Goal: Transaction & Acquisition: Book appointment/travel/reservation

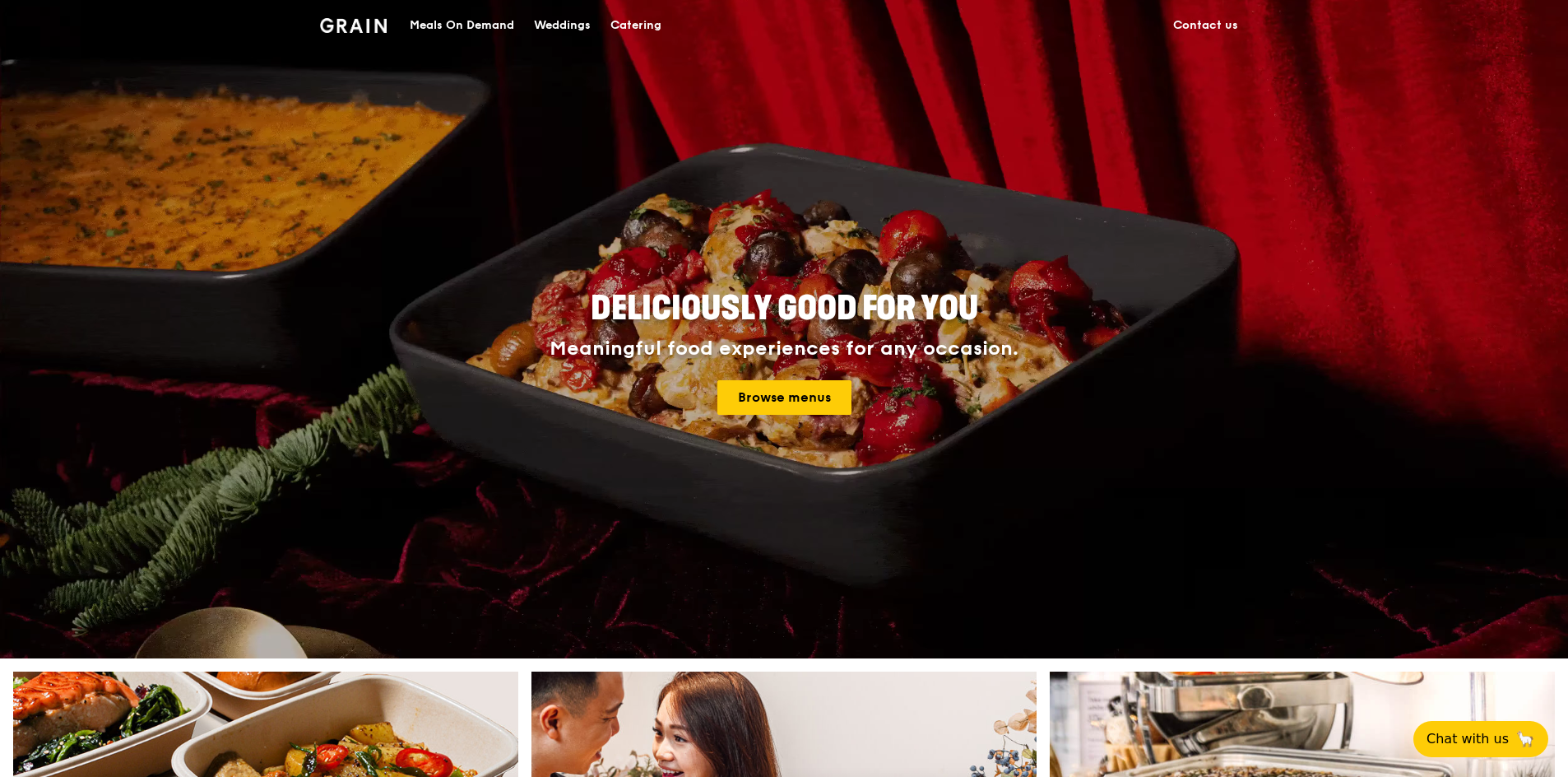
drag, startPoint x: 1013, startPoint y: 192, endPoint x: 947, endPoint y: 187, distance: 66.2
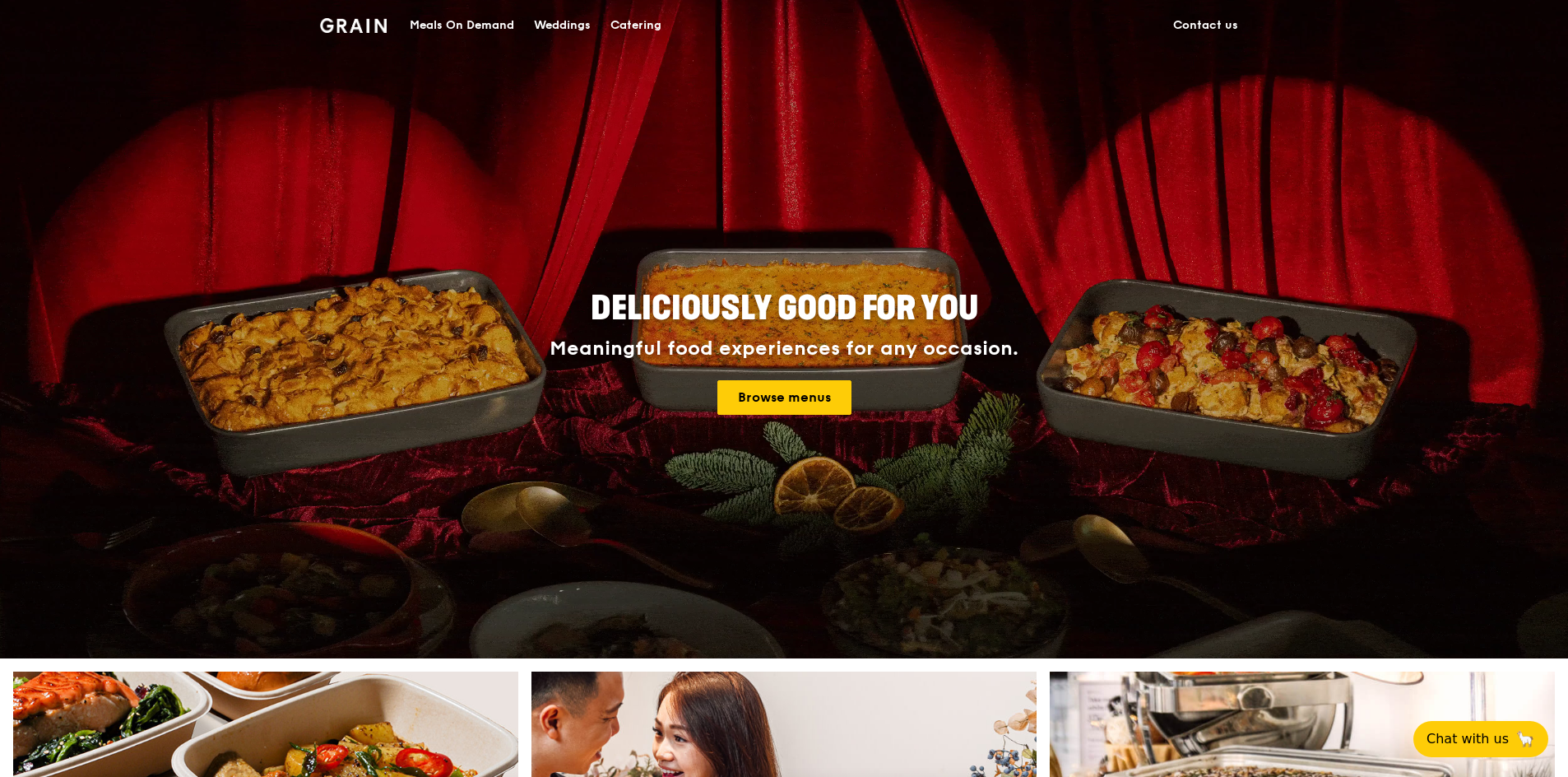
click at [947, 187] on div "Deliciously good for you Meaningful food experiences for any occasion. Browse m…" at bounding box center [784, 353] width 922 height 609
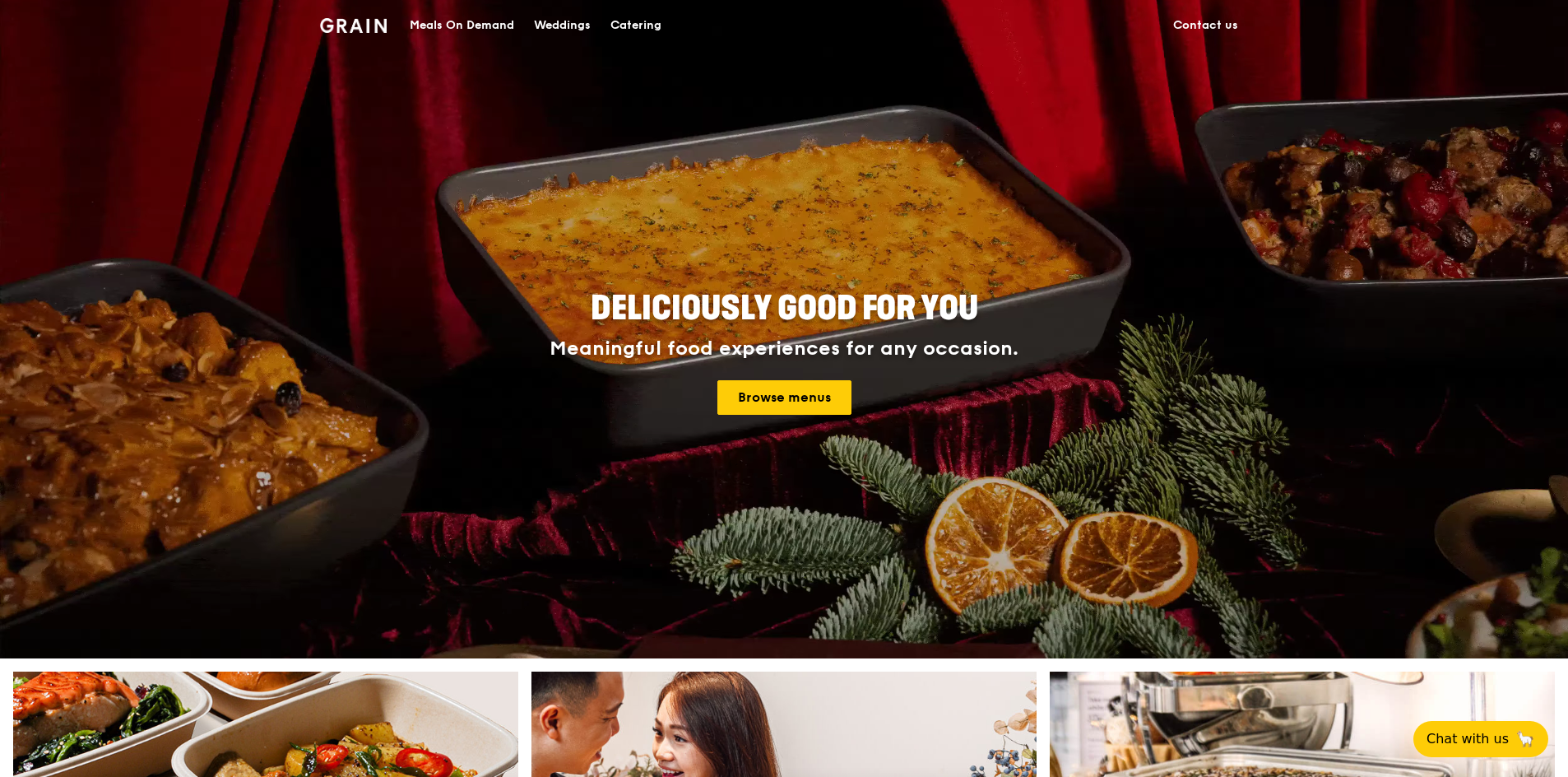
drag, startPoint x: 947, startPoint y: 187, endPoint x: 910, endPoint y: 188, distance: 37.0
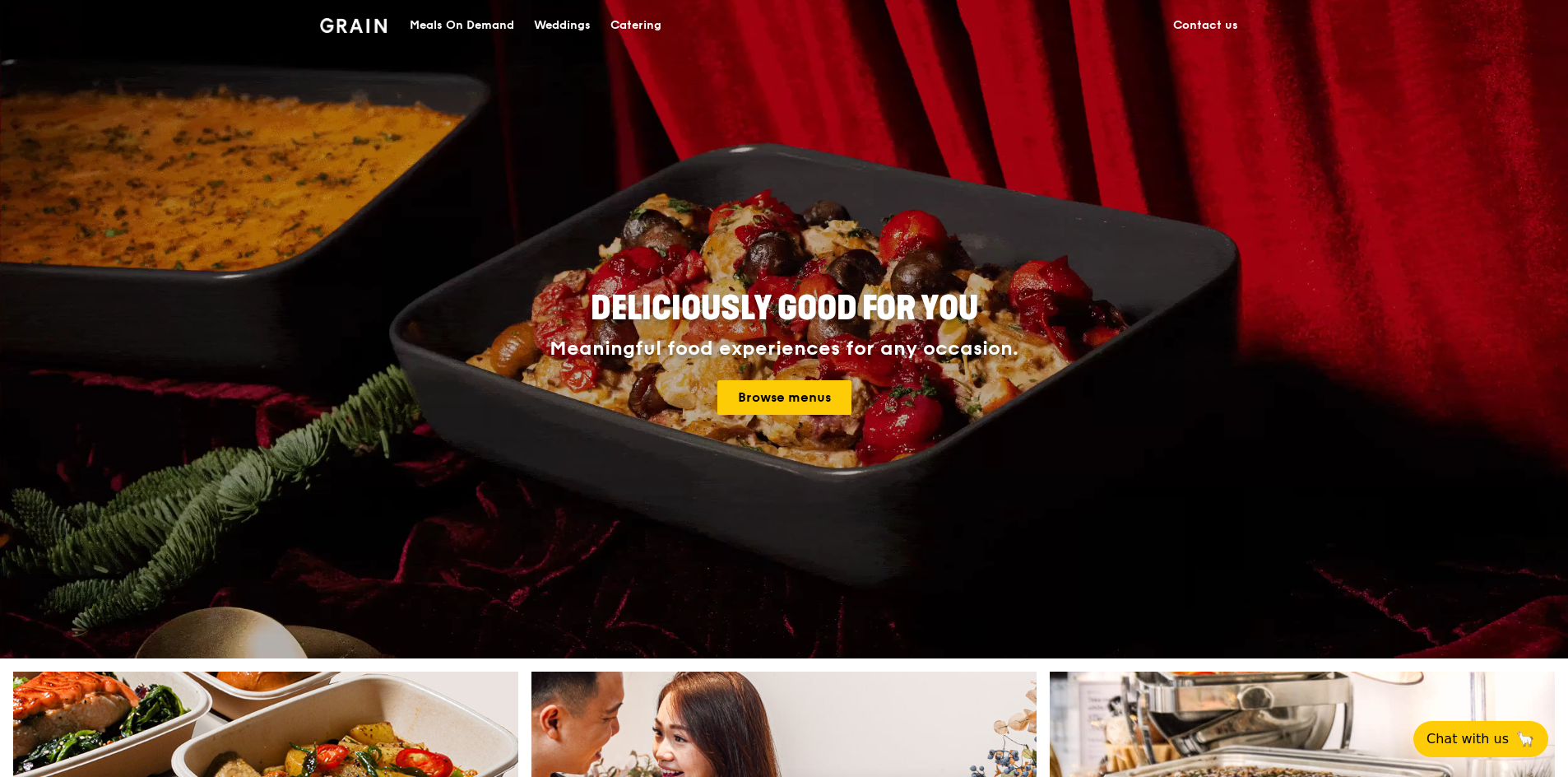
click at [910, 188] on div "Deliciously good for you Meaningful food experiences for any occasion. Browse m…" at bounding box center [784, 353] width 922 height 609
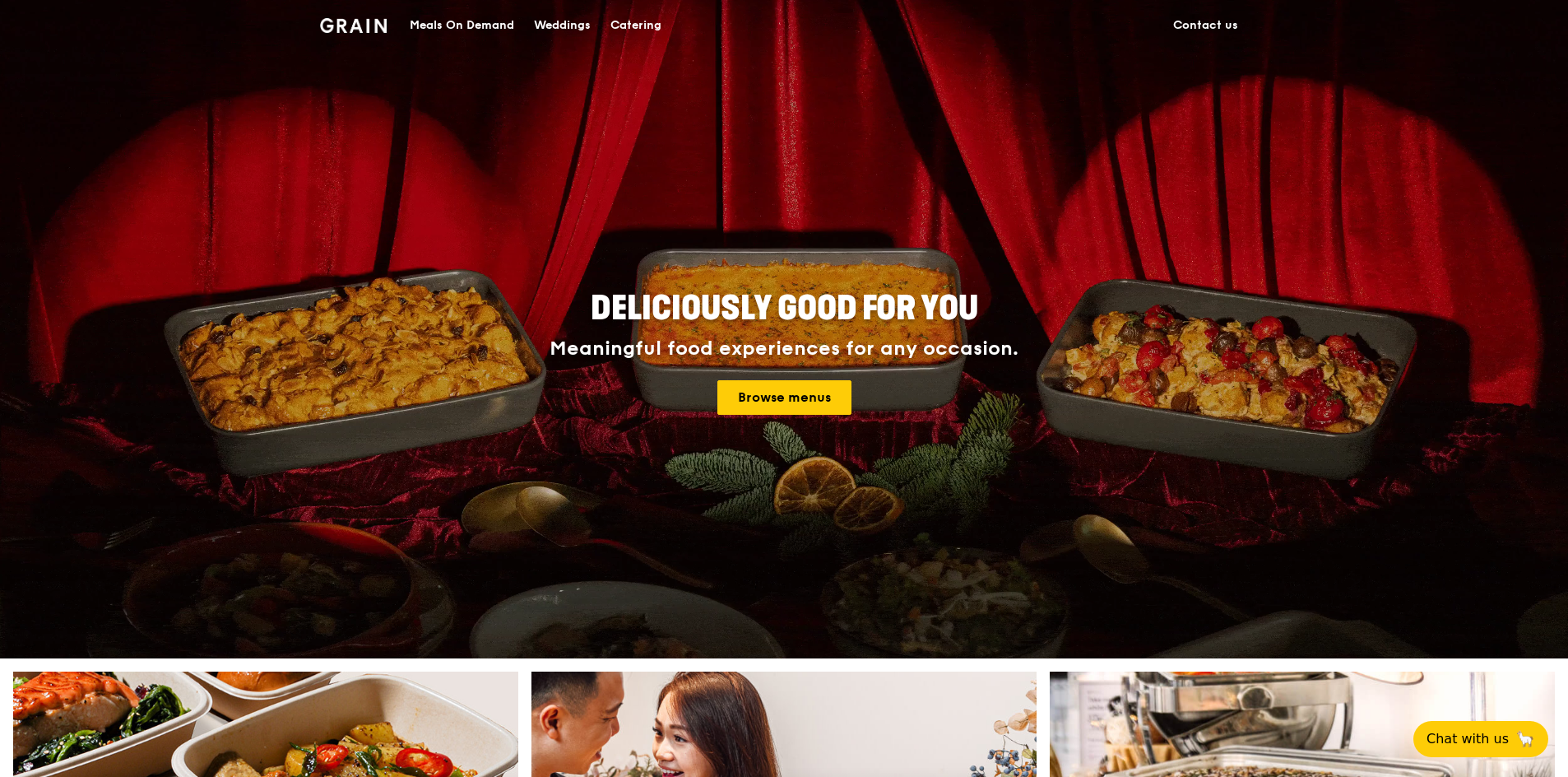
drag, startPoint x: 910, startPoint y: 188, endPoint x: 852, endPoint y: 187, distance: 58.0
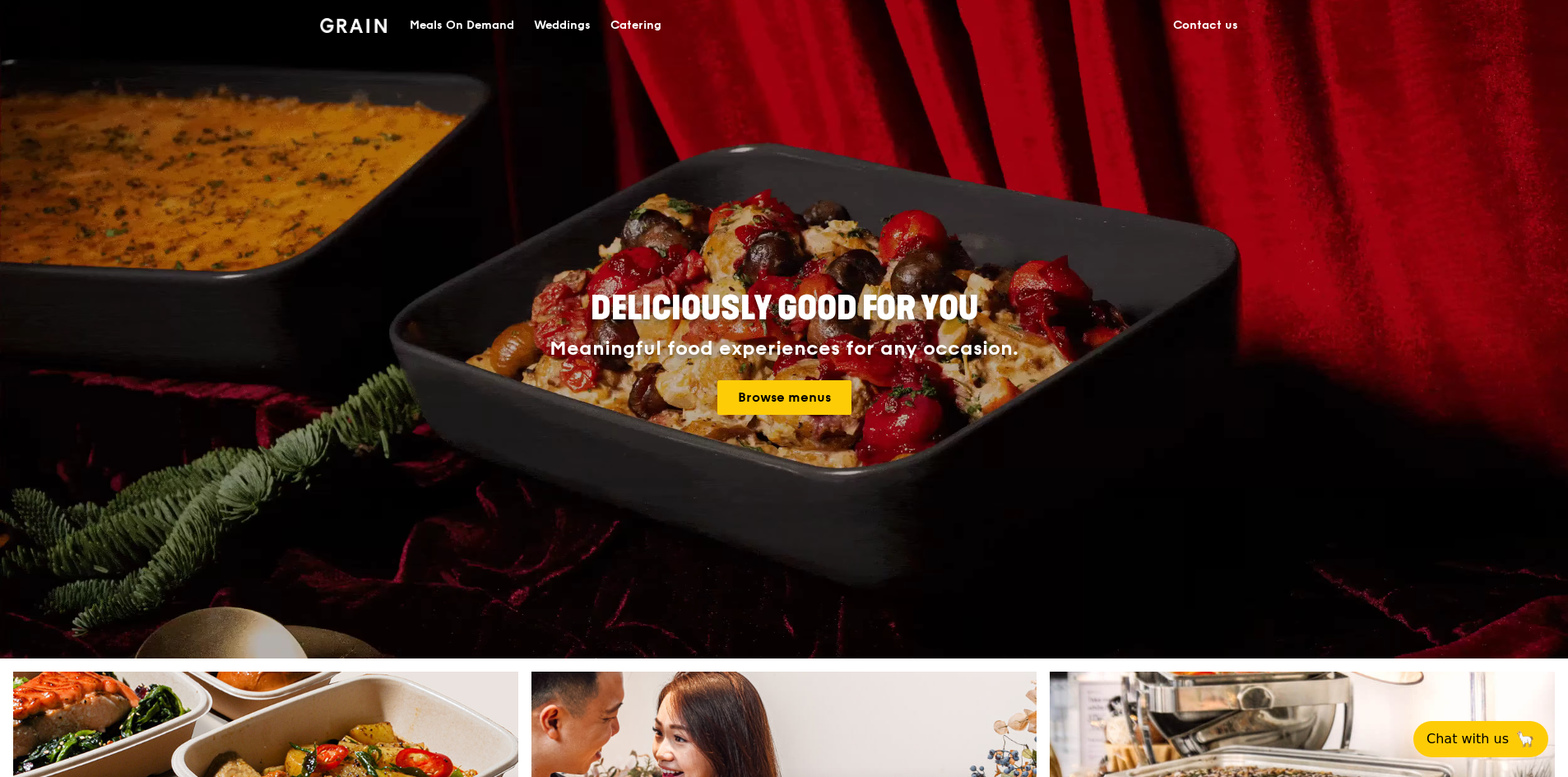
click at [852, 187] on div "Deliciously good for you Meaningful food experiences for any occasion. Browse m…" at bounding box center [784, 353] width 922 height 609
drag, startPoint x: 852, startPoint y: 187, endPoint x: 806, endPoint y: 186, distance: 46.0
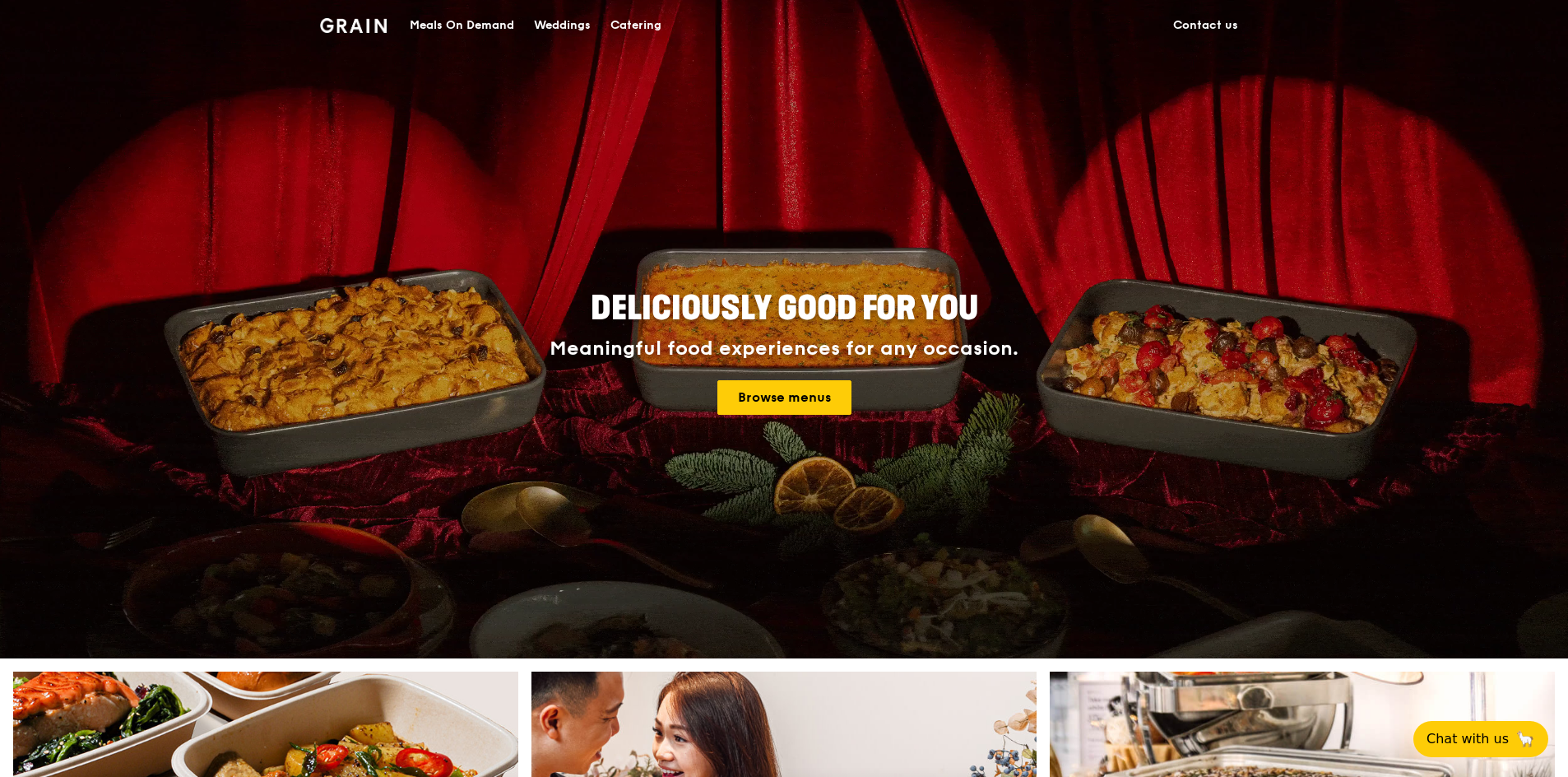
click at [806, 186] on div "Deliciously good for you Meaningful food experiences for any occasion. Browse m…" at bounding box center [784, 353] width 922 height 609
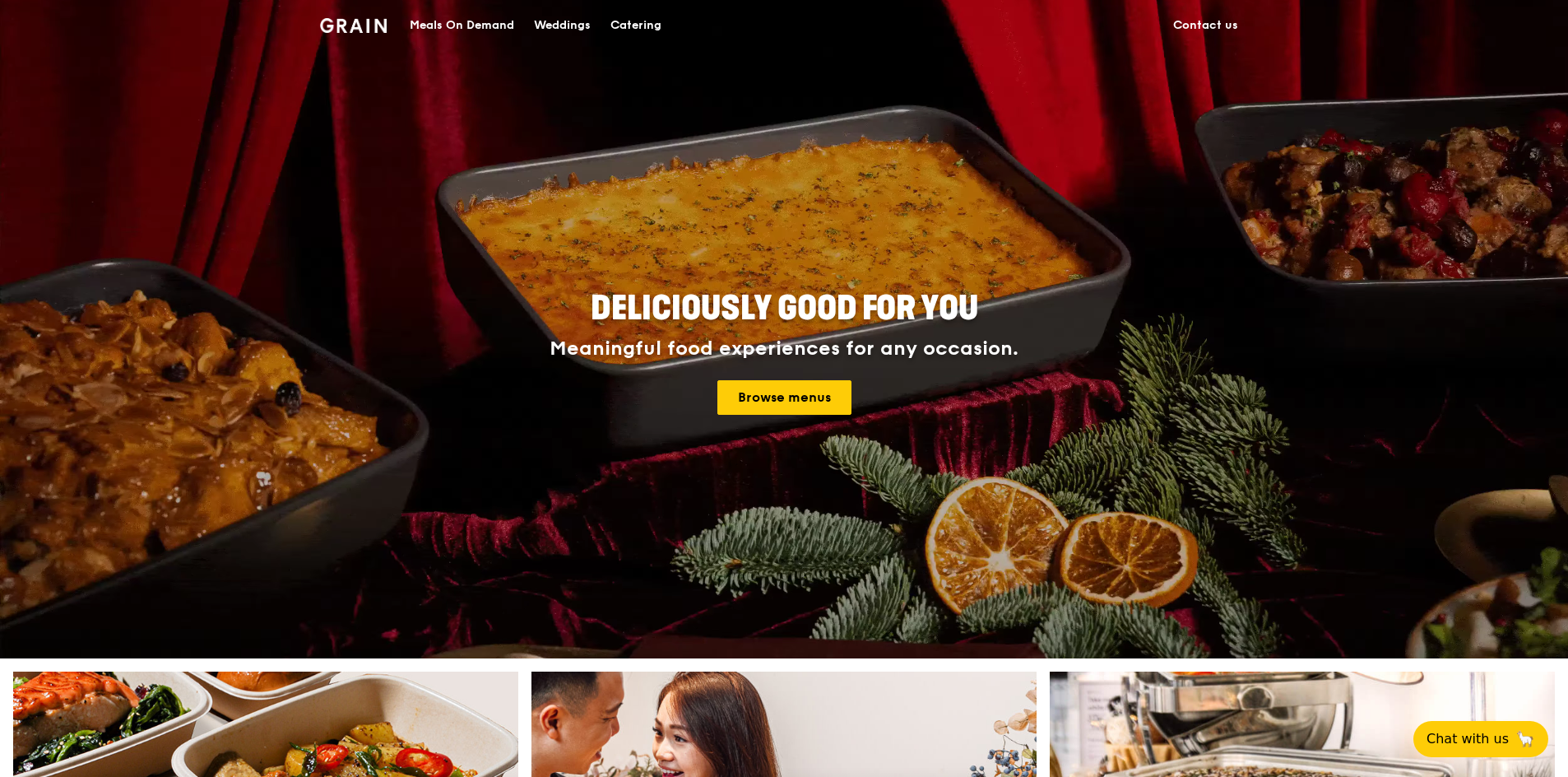
click at [633, 32] on div "Catering" at bounding box center [636, 25] width 51 height 49
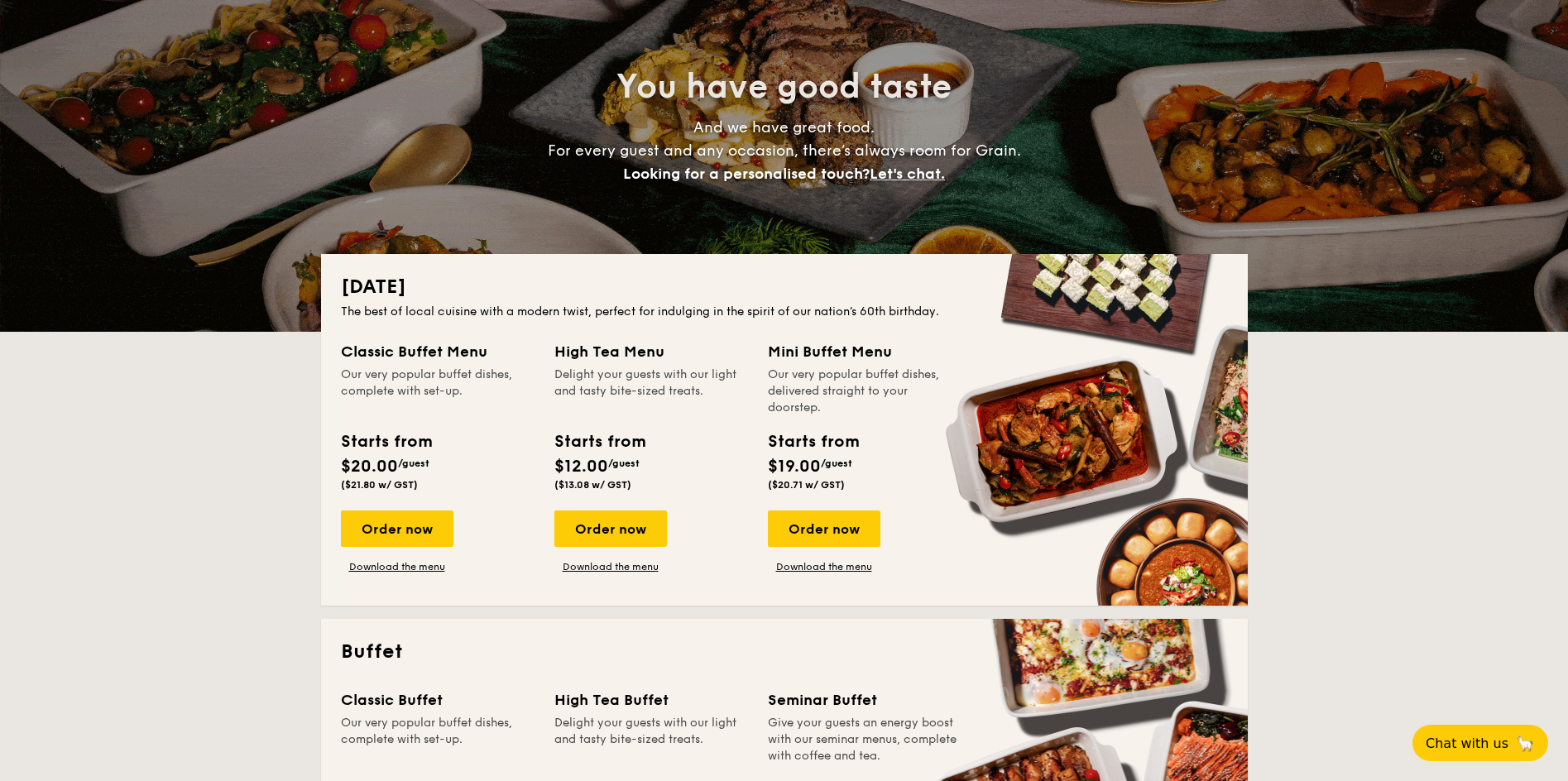
scroll to position [165, 0]
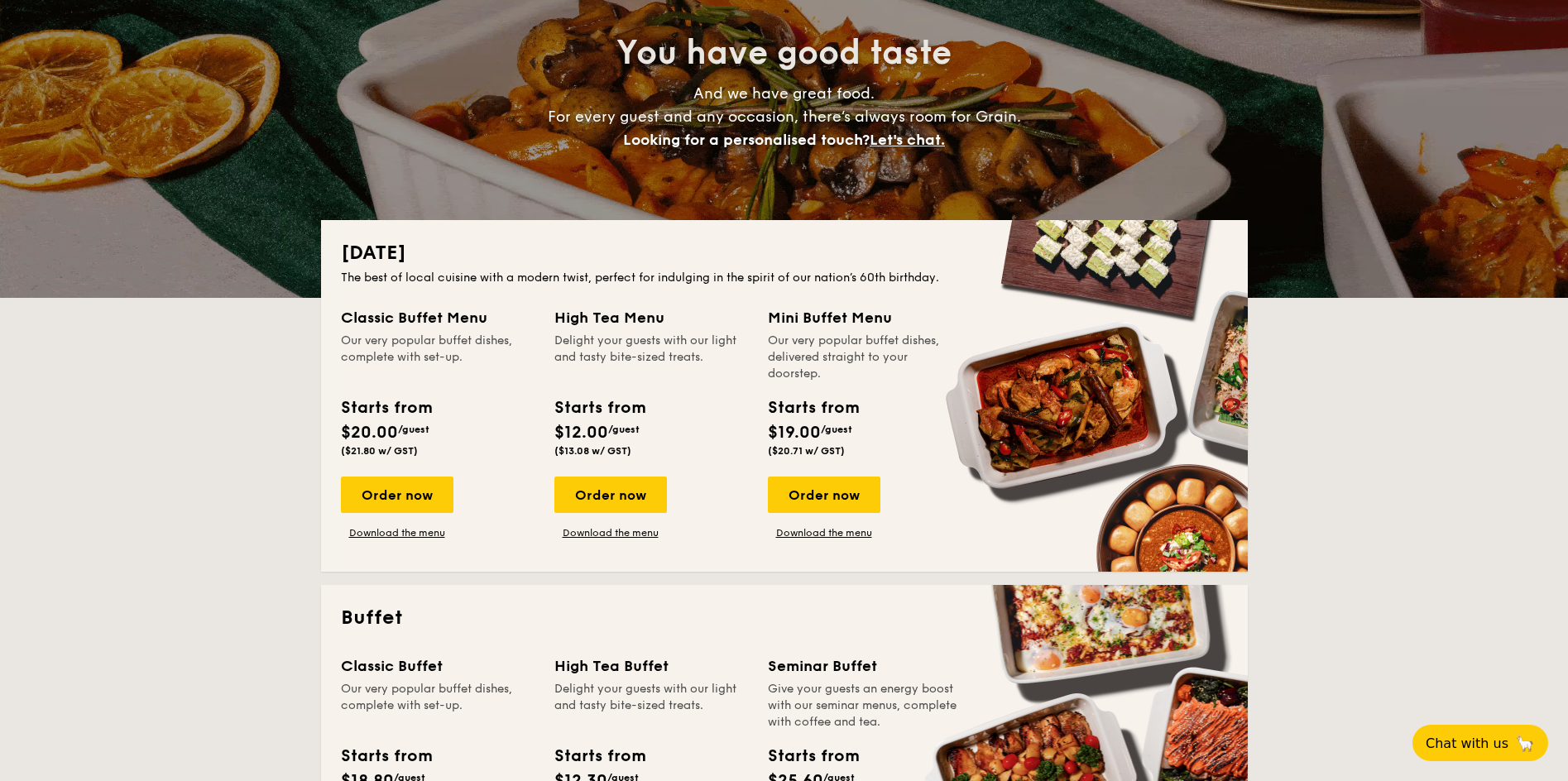
drag, startPoint x: 1391, startPoint y: 373, endPoint x: 1330, endPoint y: 354, distance: 63.9
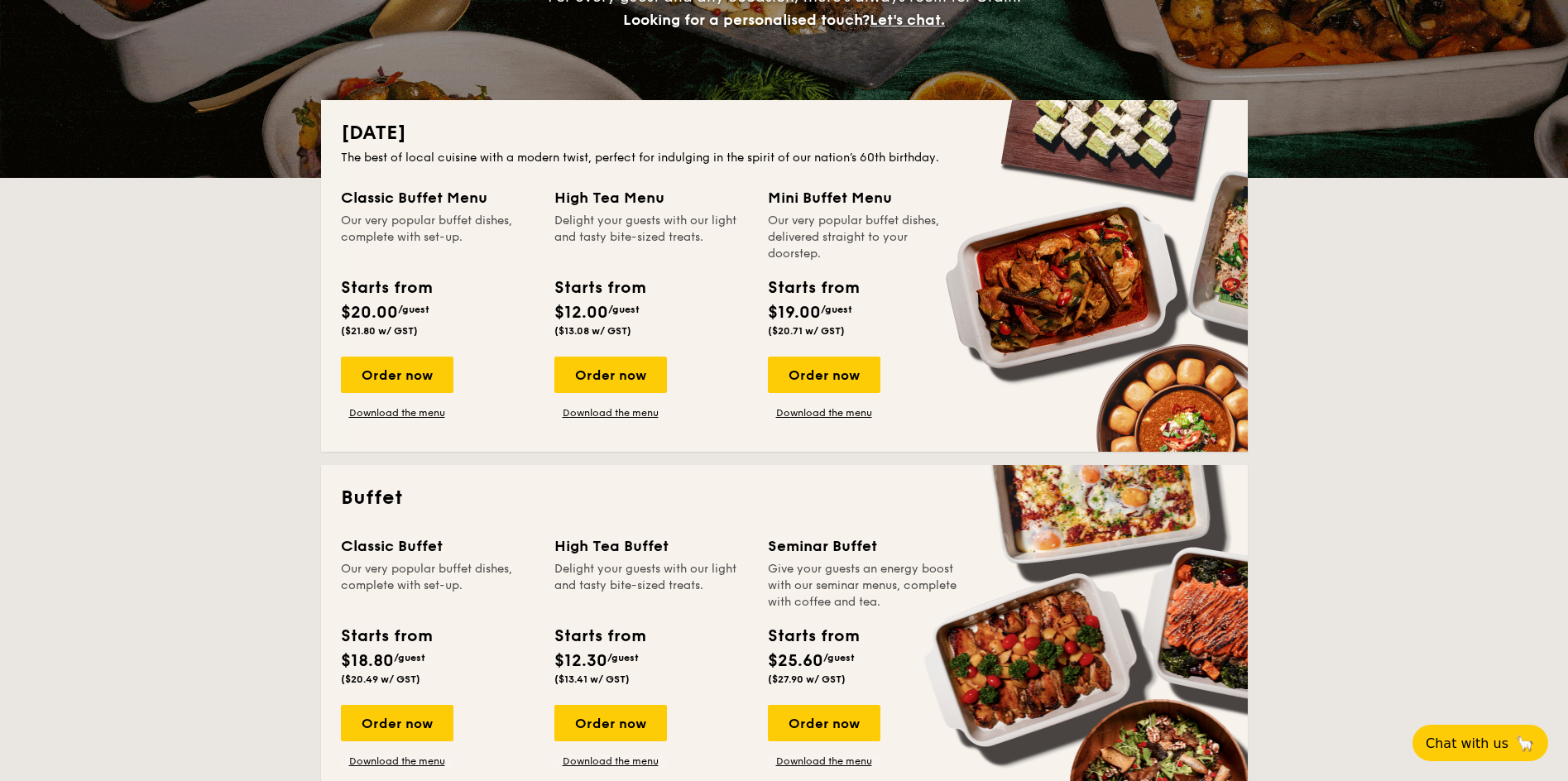
scroll to position [496, 0]
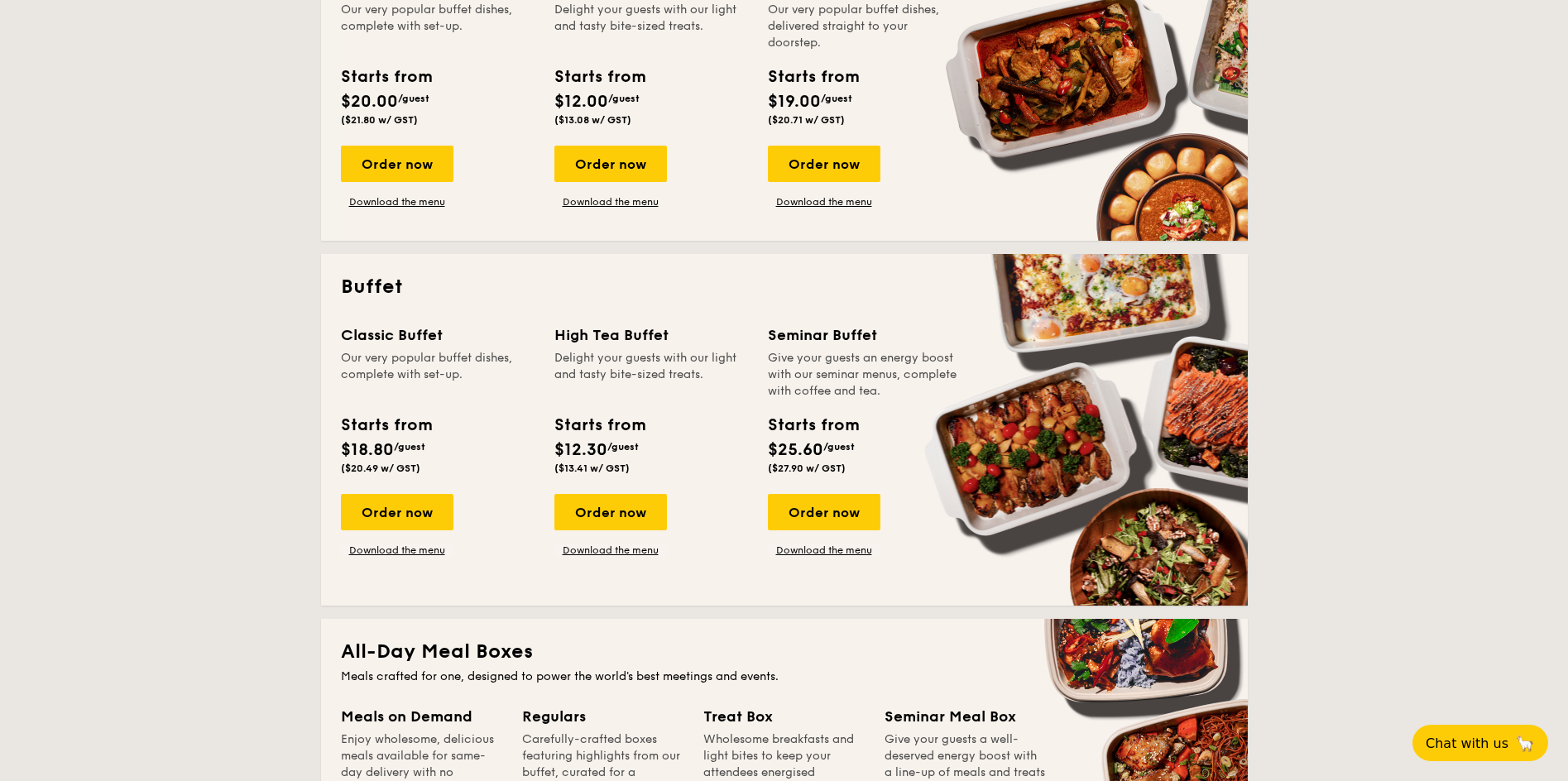
drag, startPoint x: 505, startPoint y: 47, endPoint x: 492, endPoint y: 47, distance: 13.0
click at [492, 47] on div "Our very popular buffet dishes, complete with set-up." at bounding box center [437, 26] width 194 height 49
drag, startPoint x: 504, startPoint y: 52, endPoint x: 494, endPoint y: 52, distance: 10.0
click at [494, 52] on div "Classic Buffet Menu Our very popular buffet dishes, complete with set-up. Start…" at bounding box center [437, 54] width 194 height 157
drag, startPoint x: 1293, startPoint y: 211, endPoint x: 1259, endPoint y: 205, distance: 34.5
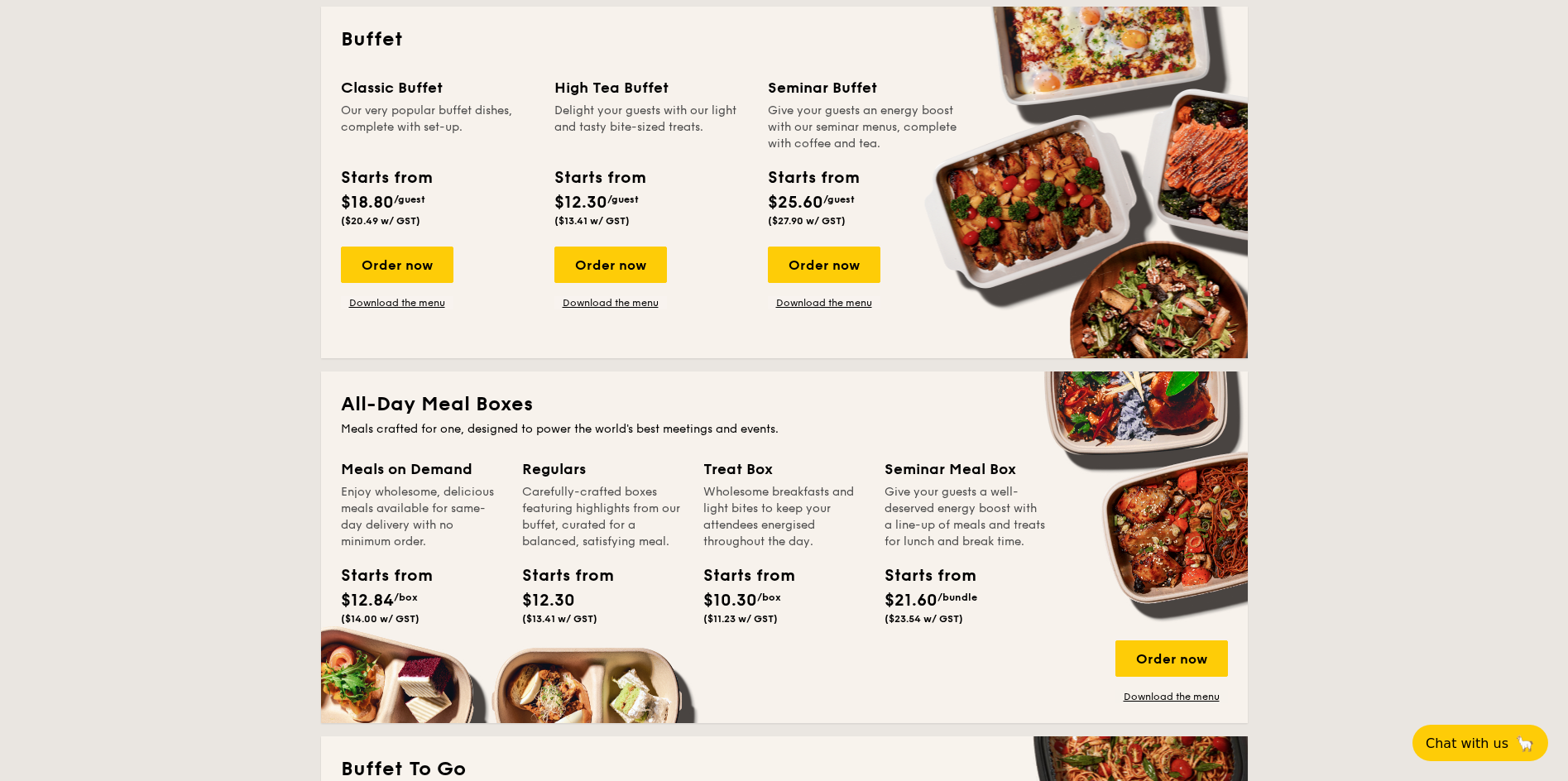
scroll to position [744, 0]
drag, startPoint x: 1351, startPoint y: 248, endPoint x: 1315, endPoint y: 256, distance: 36.9
drag, startPoint x: 1442, startPoint y: 218, endPoint x: 1363, endPoint y: 187, distance: 84.9
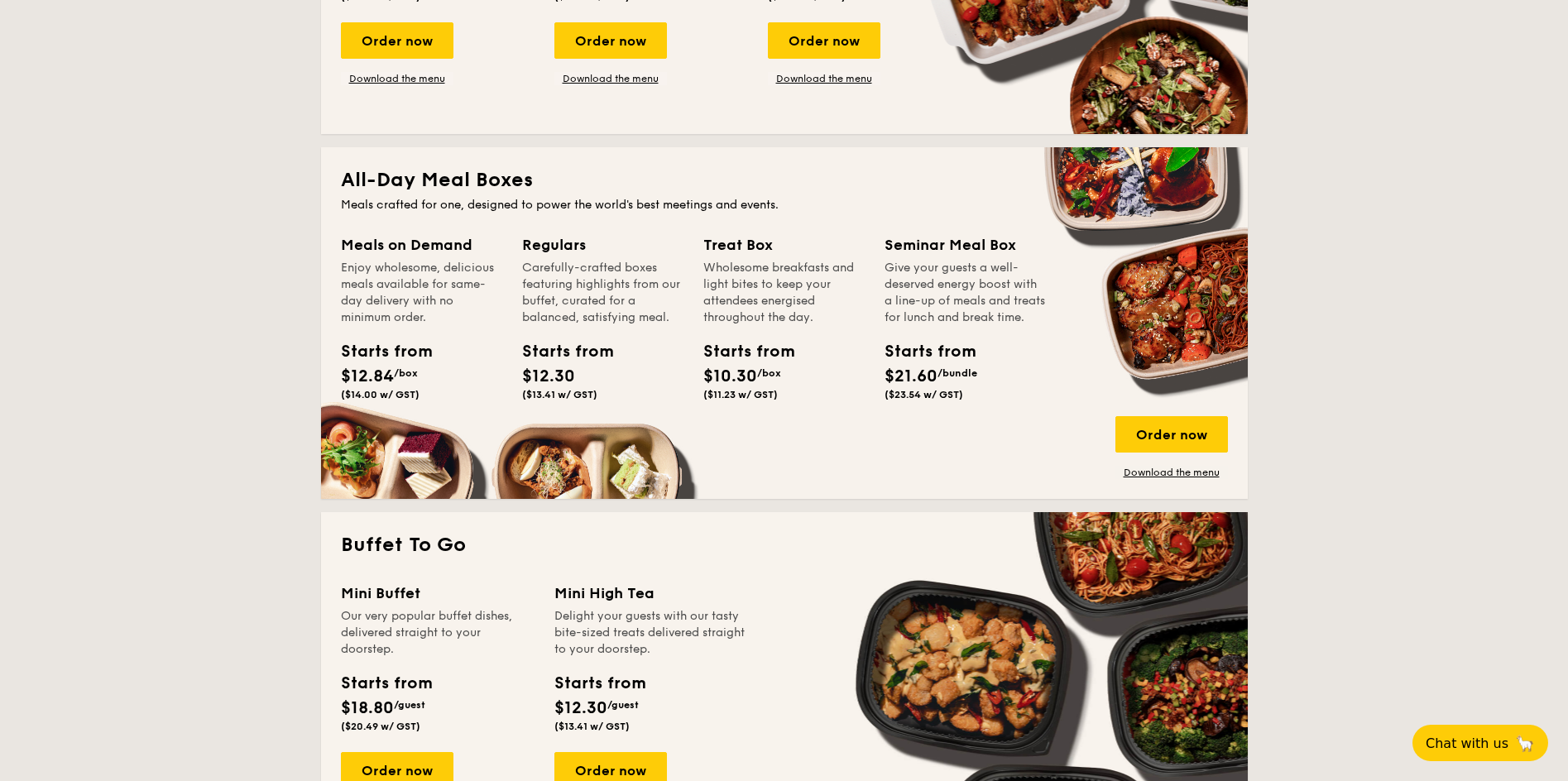
scroll to position [993, 0]
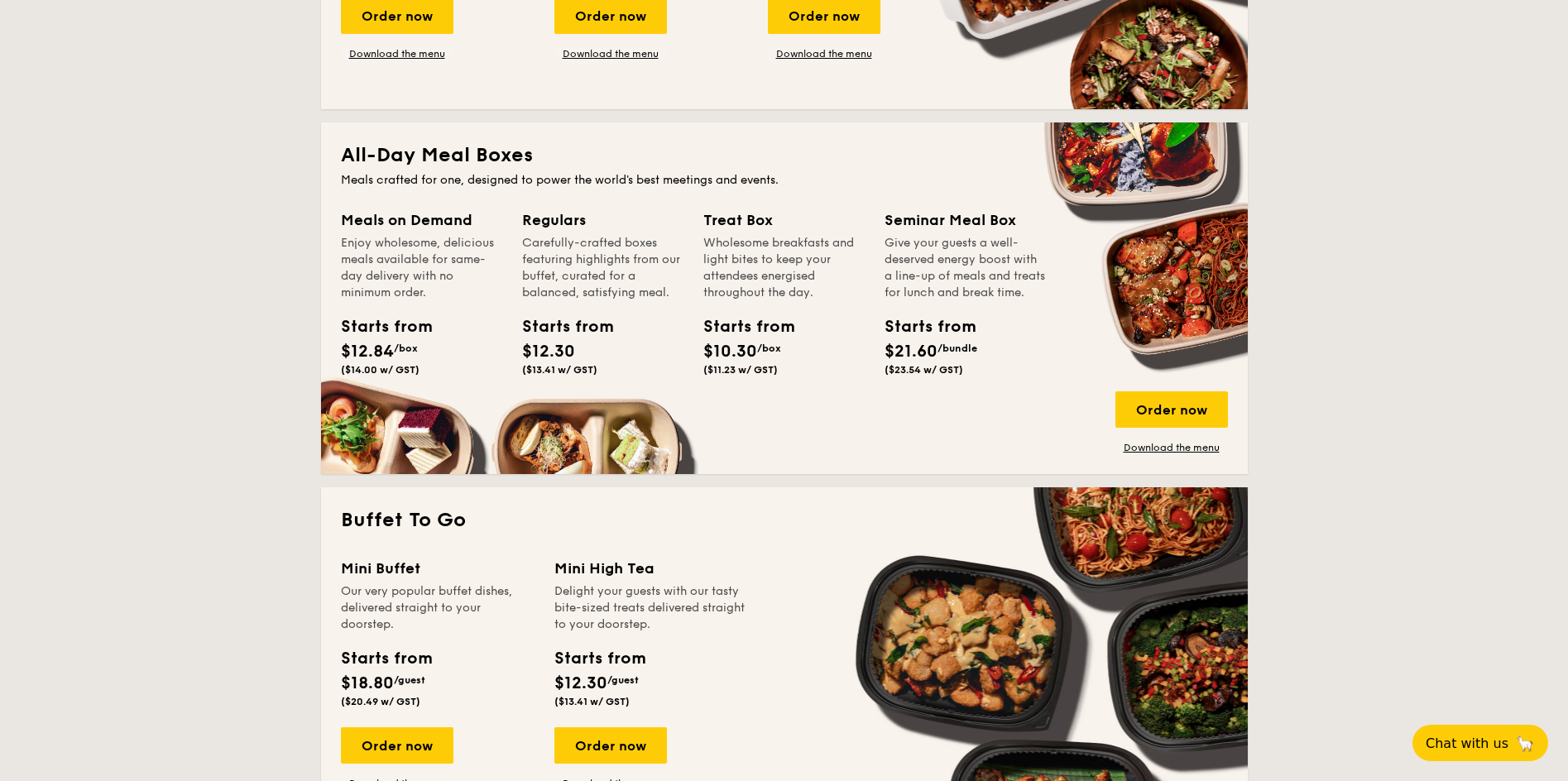
drag, startPoint x: 1437, startPoint y: 276, endPoint x: 1392, endPoint y: 276, distance: 45.0
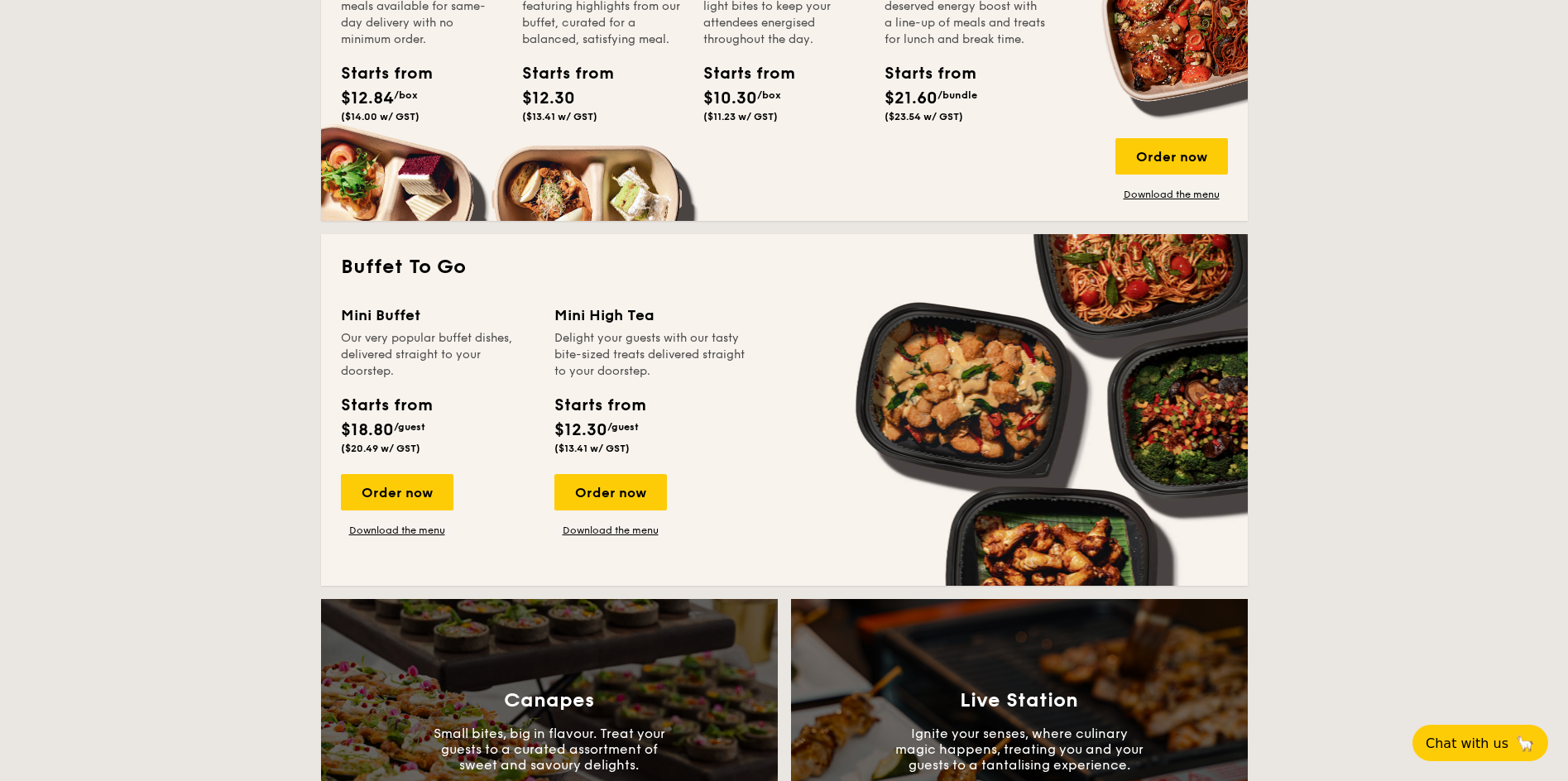
scroll to position [1406, 0]
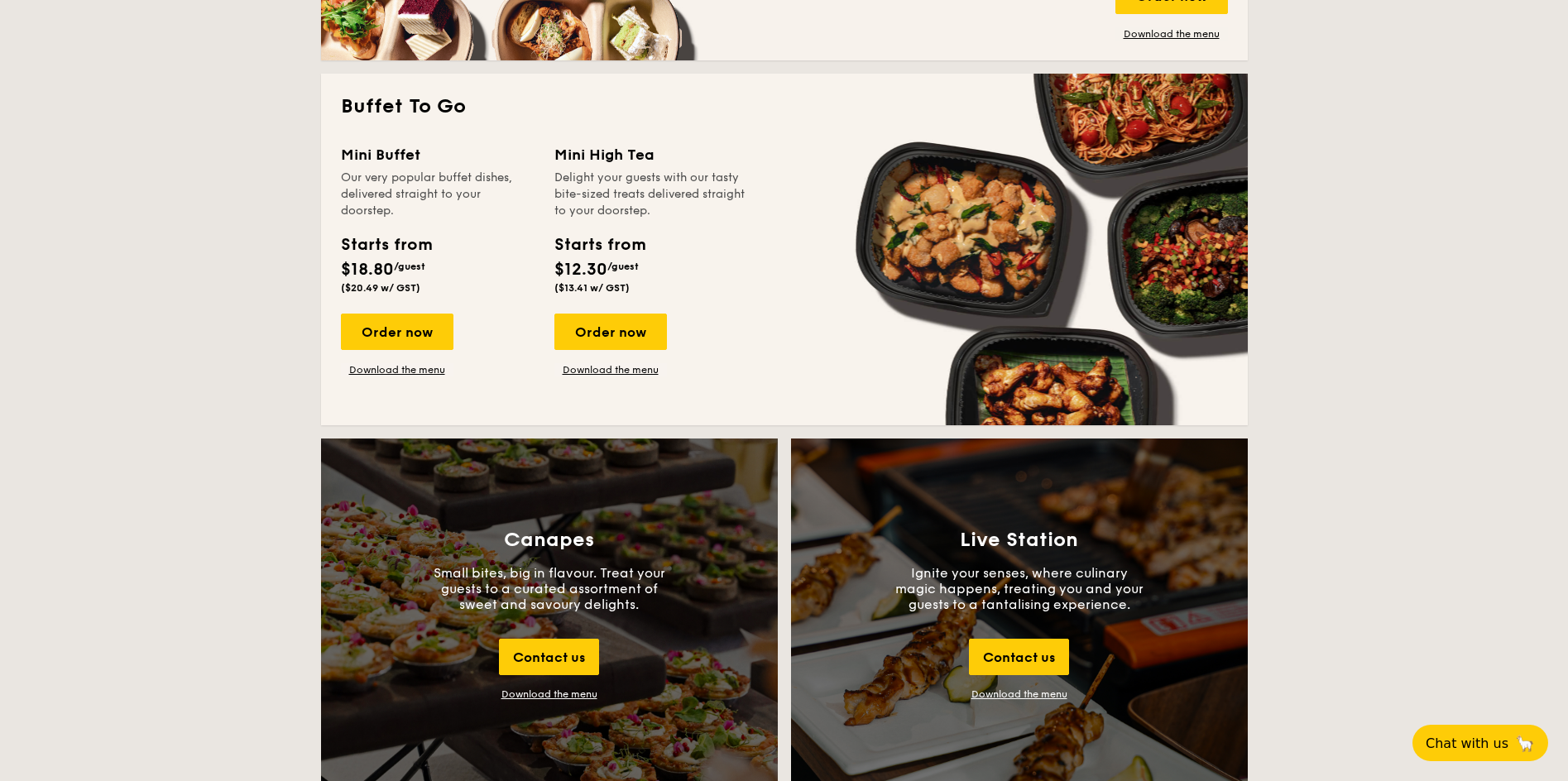
drag, startPoint x: 1418, startPoint y: 304, endPoint x: 1402, endPoint y: 287, distance: 23.3
click at [1402, 287] on div "National Day The best of local cuisine with a modern twist, perfect for indulgi…" at bounding box center [784, 775] width 1568 height 3594
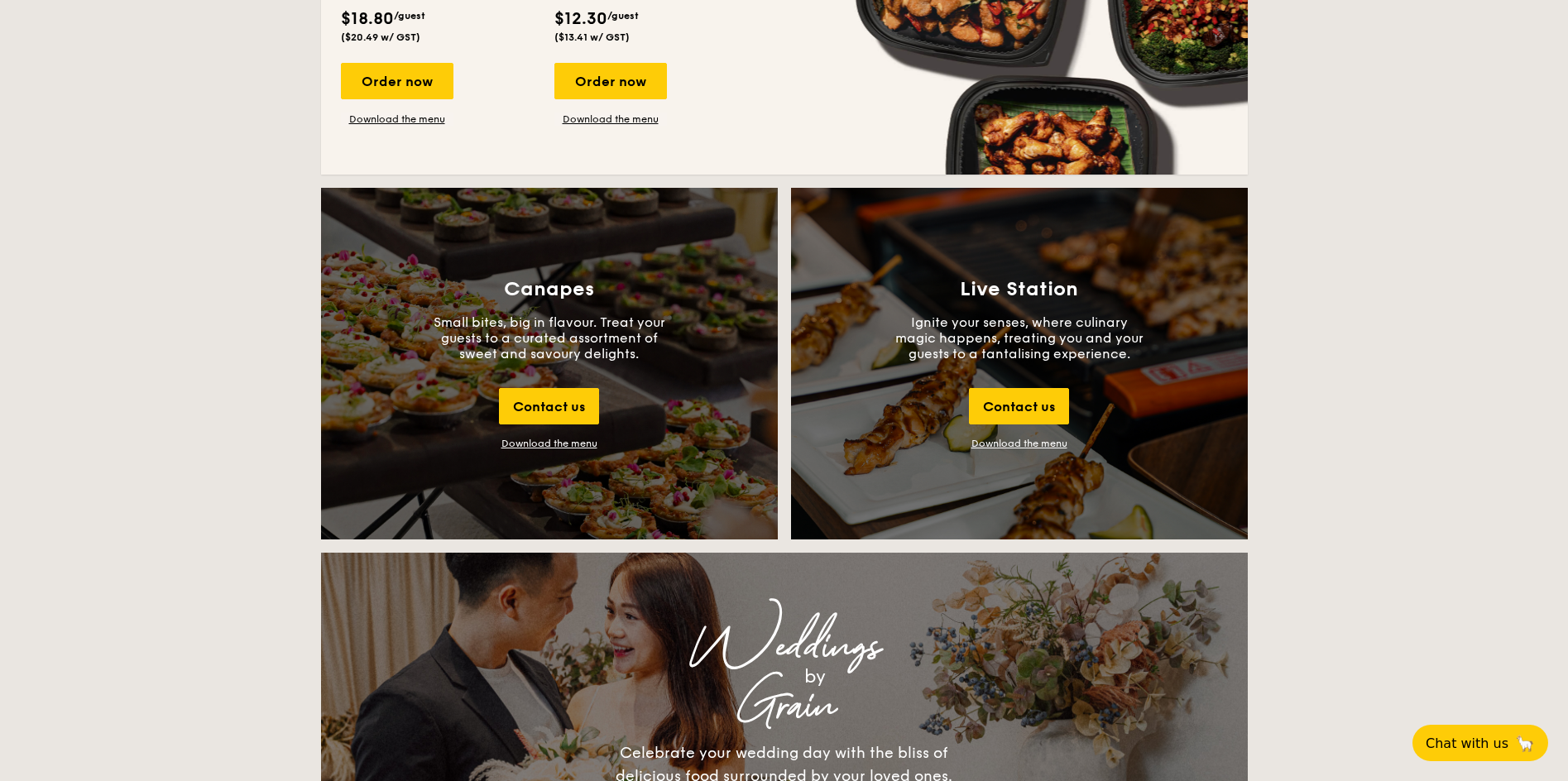
scroll to position [1820, 0]
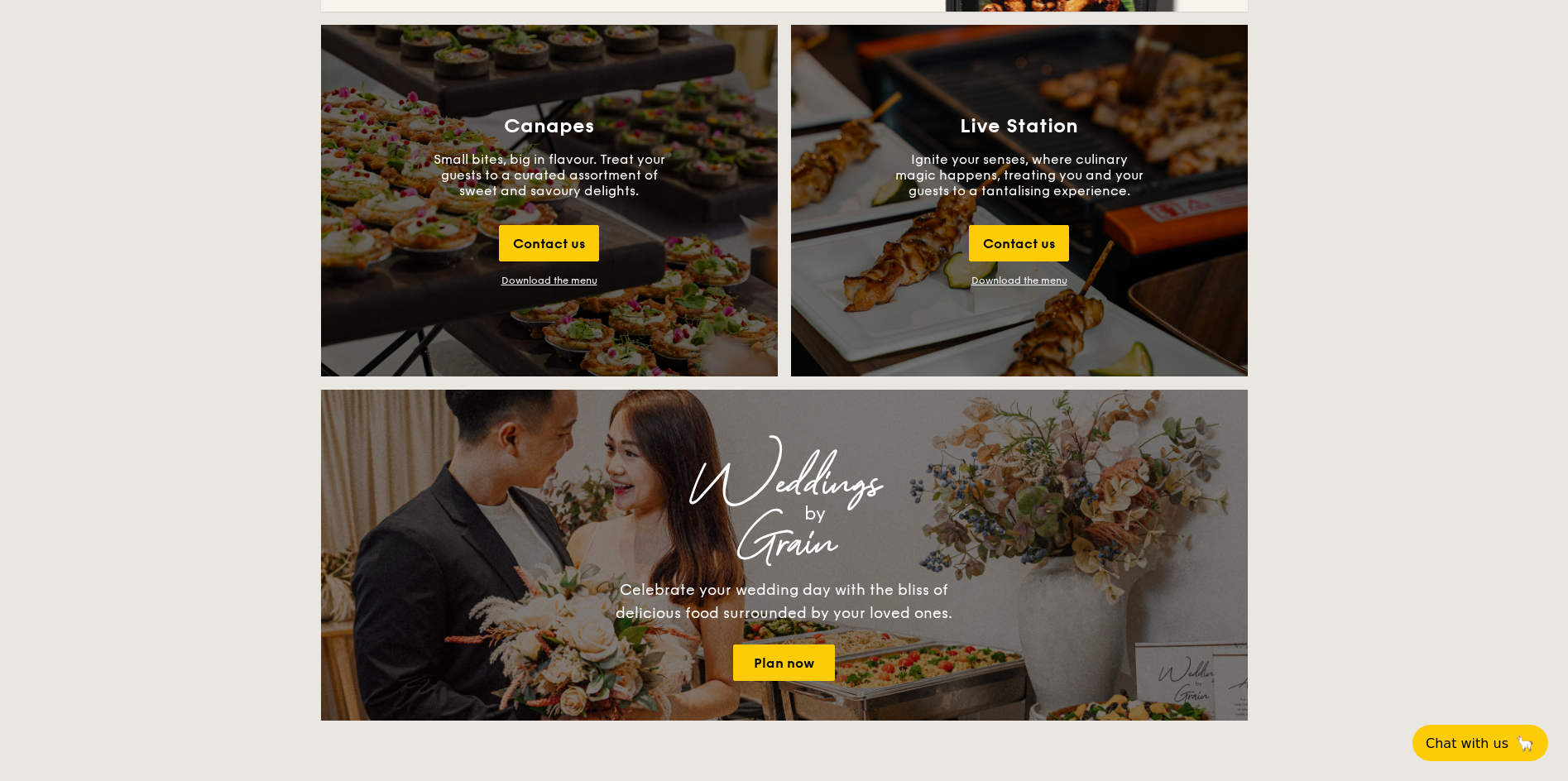
drag, startPoint x: 1410, startPoint y: 258, endPoint x: 1385, endPoint y: 244, distance: 28.7
click at [1385, 244] on div "National Day The best of local cuisine with a modern twist, perfect for indulgi…" at bounding box center [784, 362] width 1568 height 3594
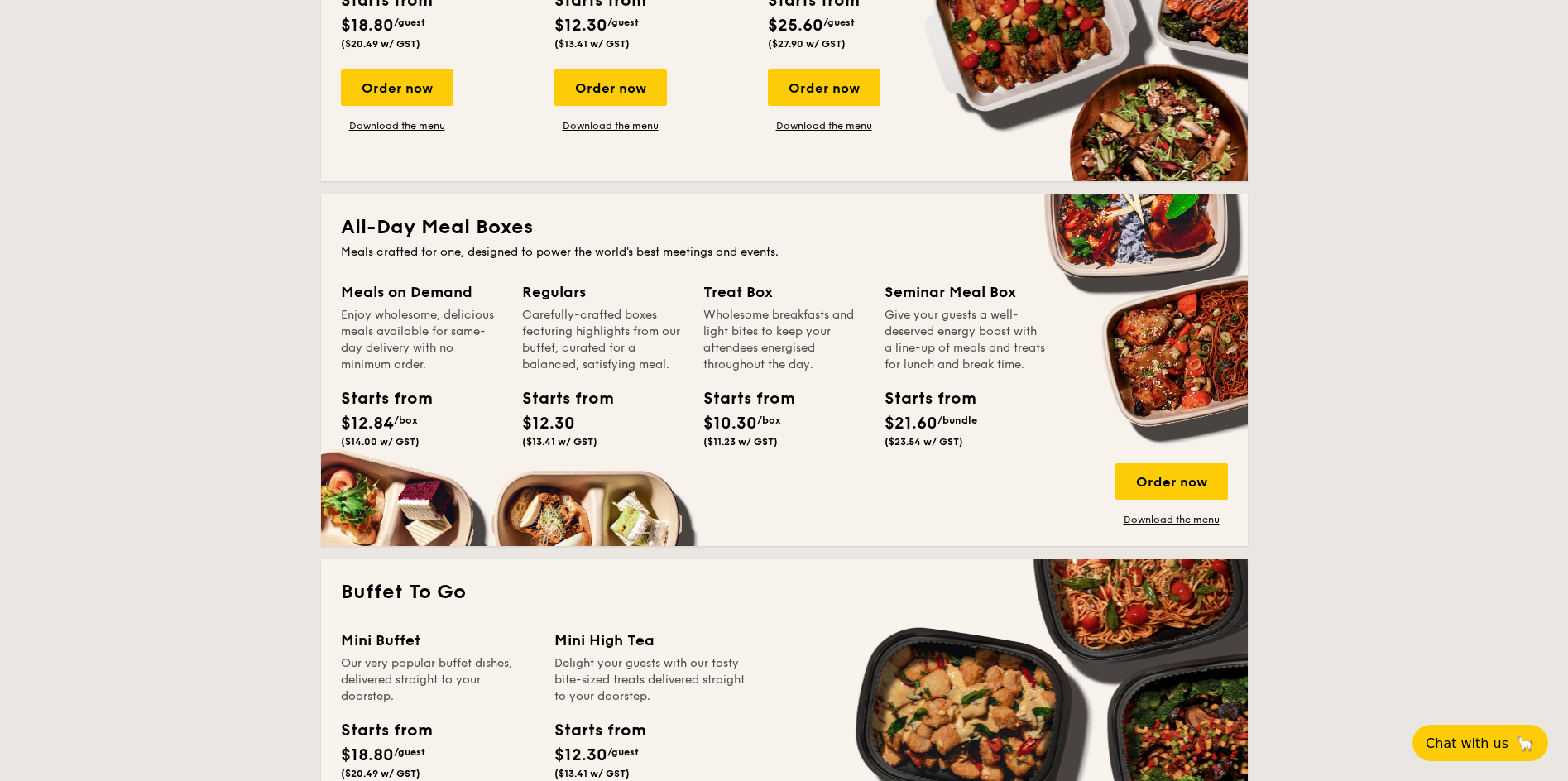
scroll to position [662, 0]
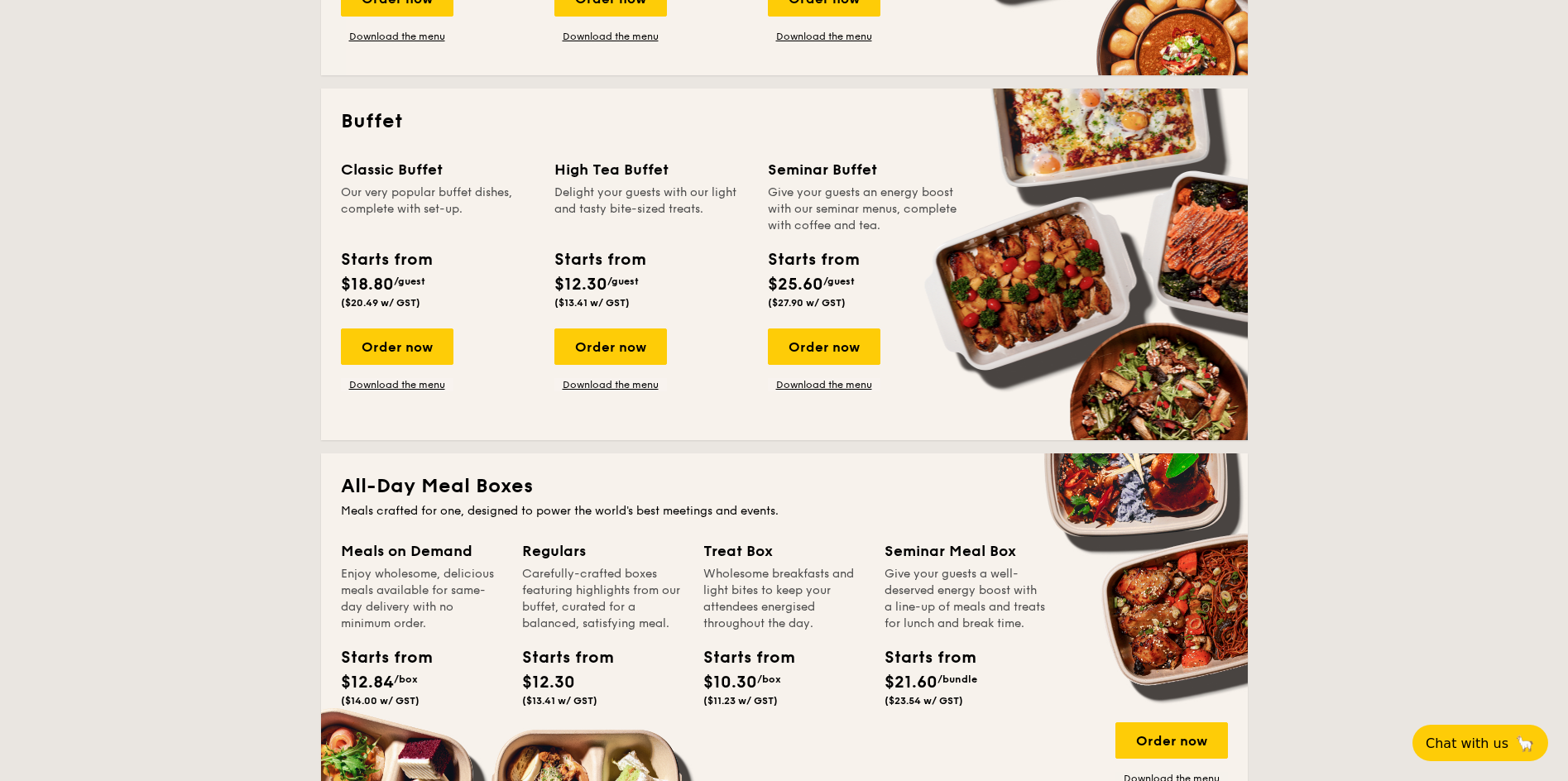
drag, startPoint x: 728, startPoint y: 244, endPoint x: 735, endPoint y: 125, distance: 119.2
click at [735, 125] on h2 "Buffet" at bounding box center [784, 122] width 887 height 26
drag, startPoint x: 754, startPoint y: 71, endPoint x: 738, endPoint y: 70, distance: 16.0
click at [750, 113] on h2 "Buffet" at bounding box center [784, 122] width 887 height 26
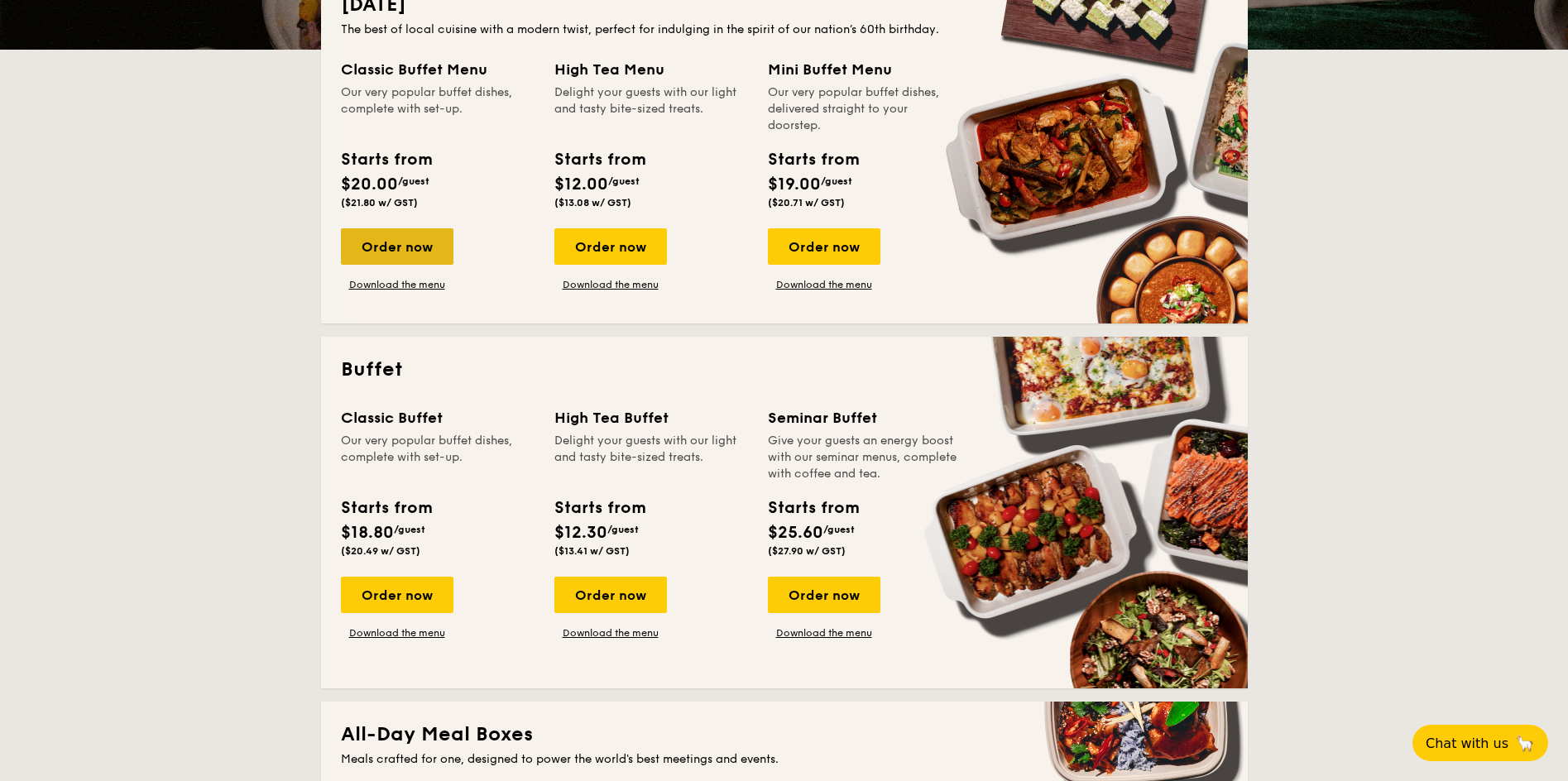
scroll to position [248, 0]
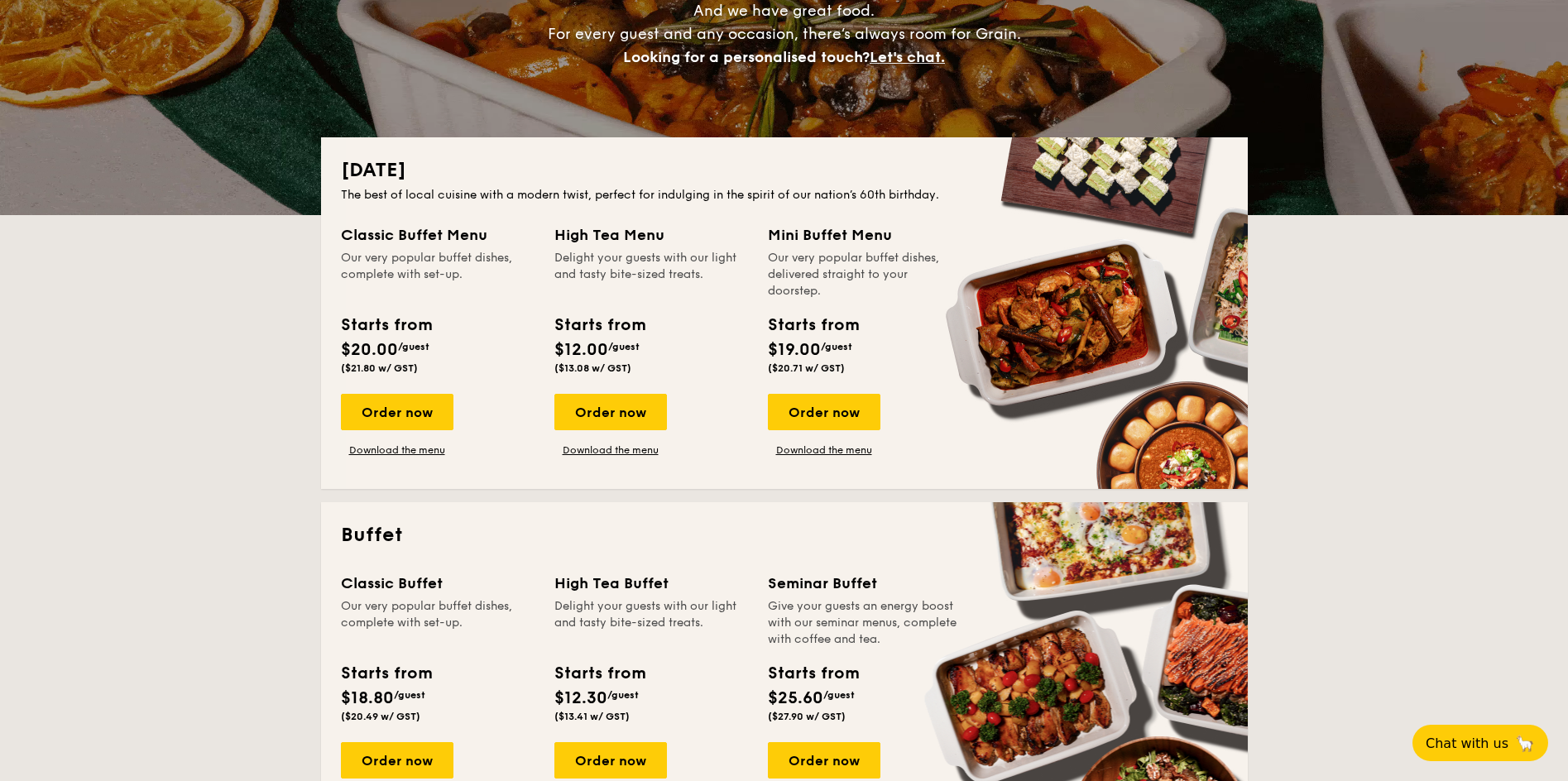
drag, startPoint x: 473, startPoint y: 208, endPoint x: 444, endPoint y: 223, distance: 32.6
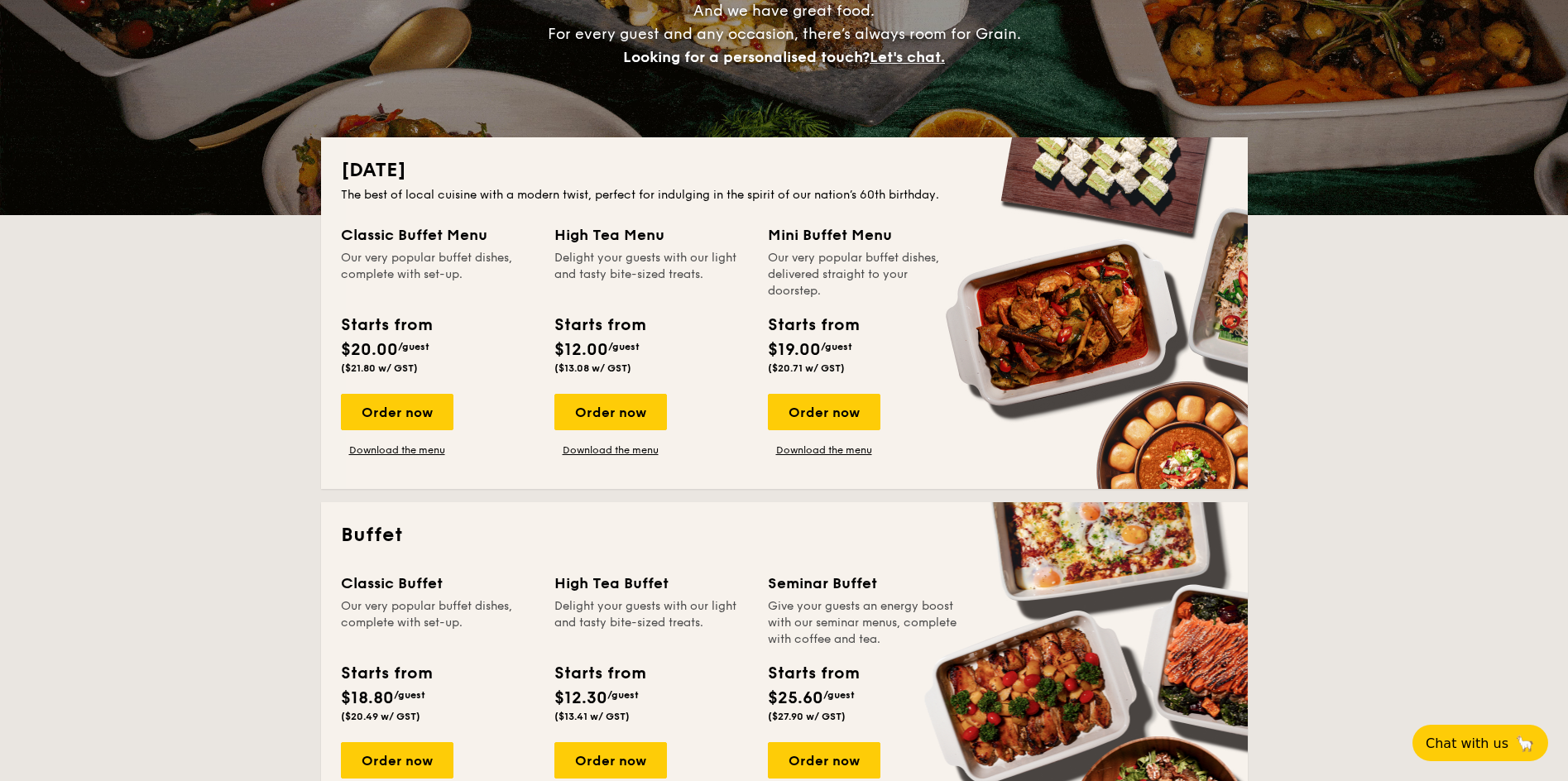
click at [445, 208] on div "National Day The best of local cuisine with a modern twist, perfect for indulgi…" at bounding box center [784, 313] width 927 height 352
click at [400, 419] on div "Order now" at bounding box center [396, 411] width 113 height 36
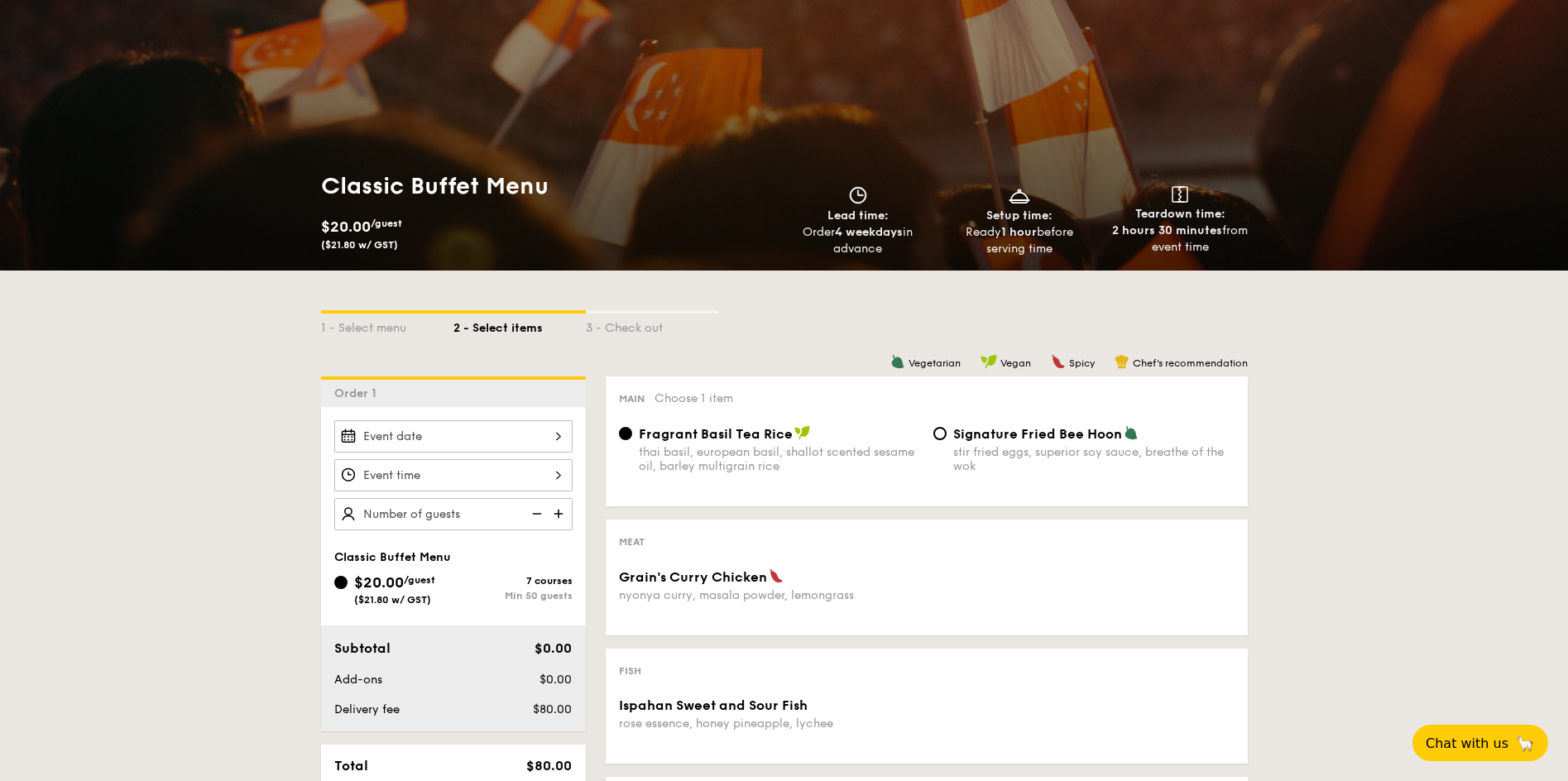
scroll to position [248, 0]
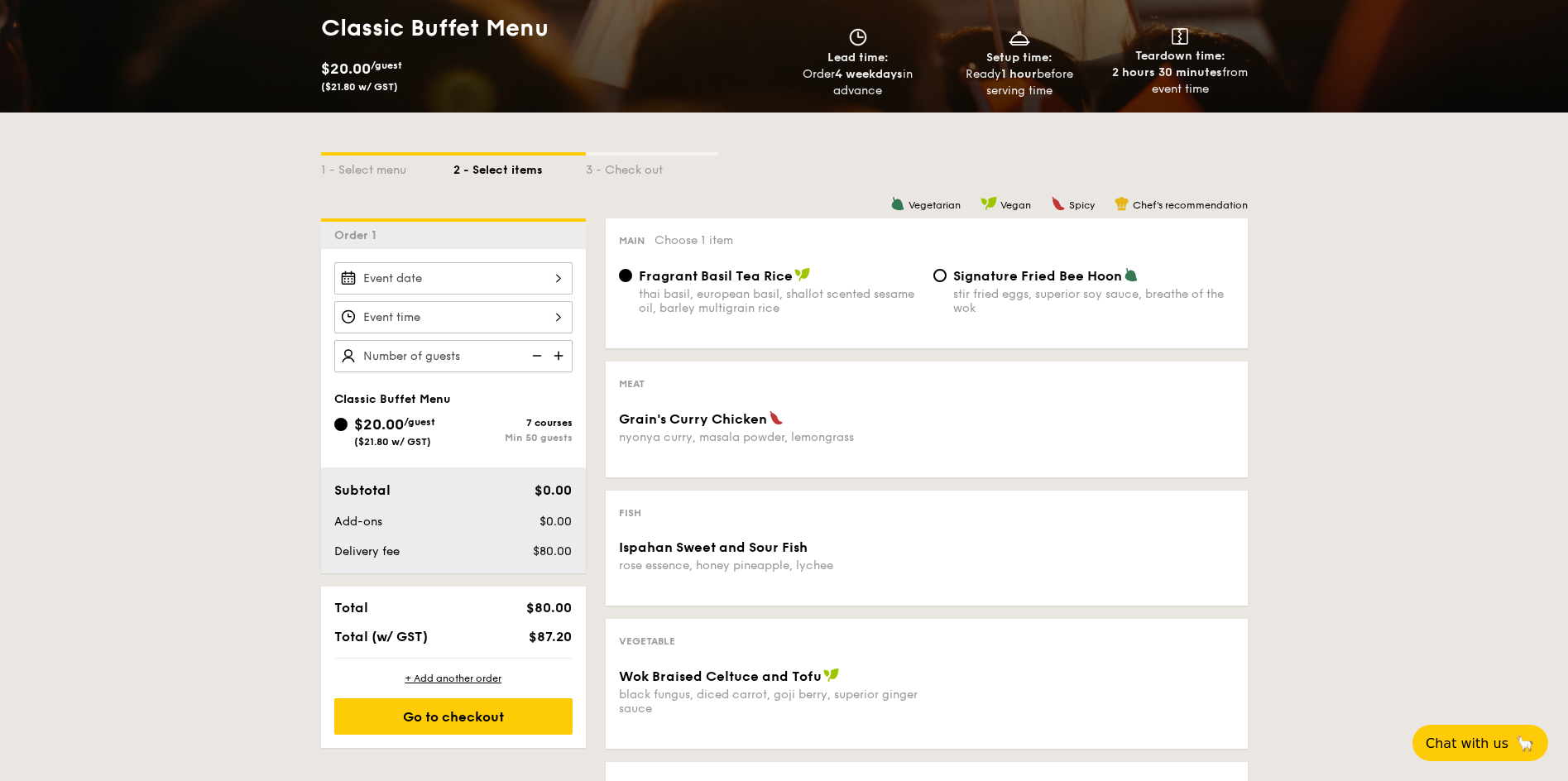
drag, startPoint x: 106, startPoint y: 367, endPoint x: 190, endPoint y: 326, distance: 93.5
click at [60, 321] on div "1 - Select menu 2 - Select items 3 - Check out Order 1 Classic Buffet Menu $20.…" at bounding box center [784, 645] width 1568 height 1065
drag, startPoint x: 200, startPoint y: 328, endPoint x: 177, endPoint y: 320, distance: 24.4
click at [177, 320] on div "1 - Select menu 2 - Select items 3 - Check out Order 1 Classic Buffet Menu $20.…" at bounding box center [784, 645] width 1568 height 1065
drag, startPoint x: 177, startPoint y: 320, endPoint x: 258, endPoint y: 301, distance: 83.2
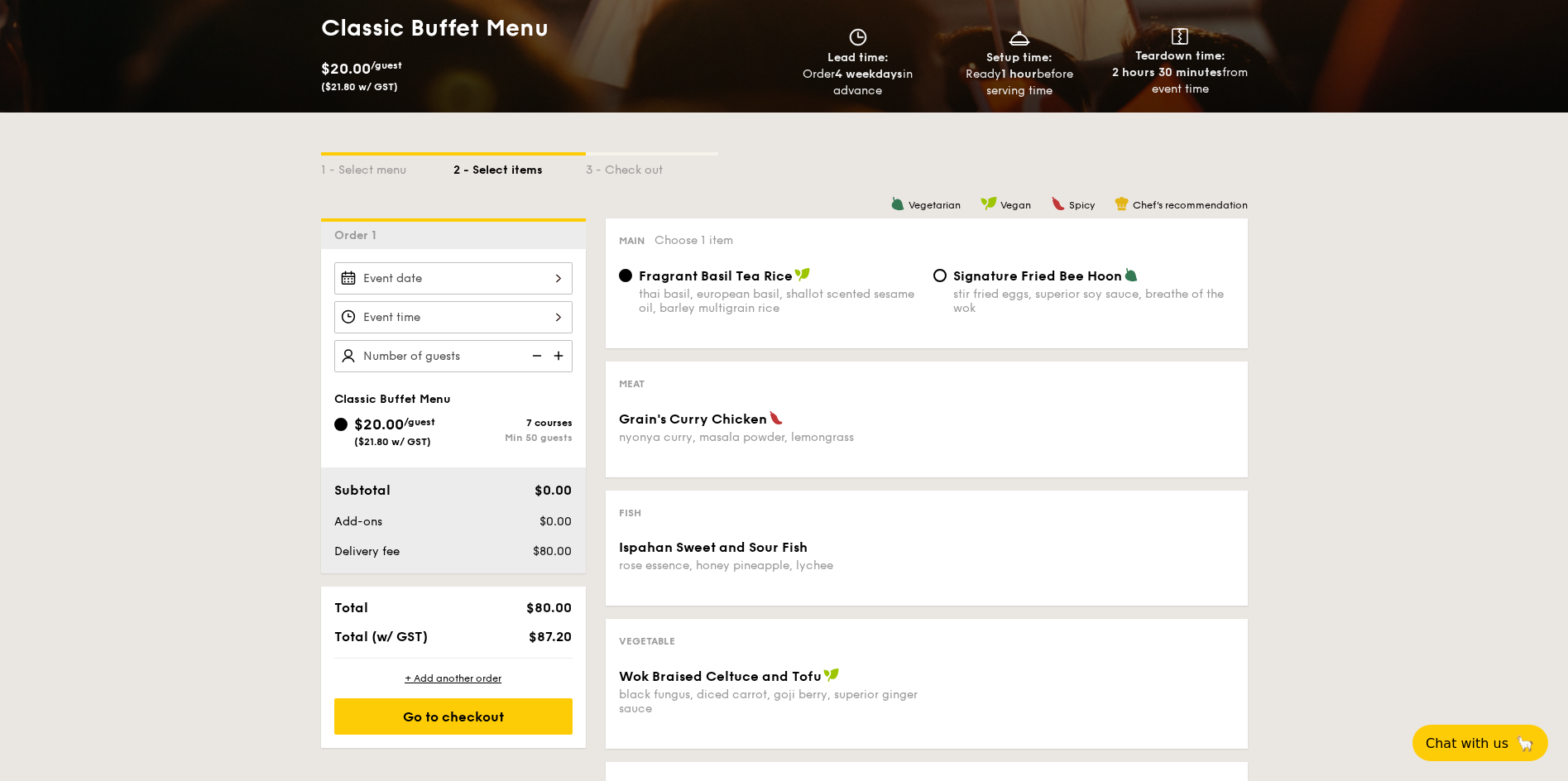
click at [146, 303] on div "1 - Select menu 2 - Select items 3 - Check out Order 1 Classic Buffet Menu $20.…" at bounding box center [784, 645] width 1568 height 1065
click at [558, 274] on div at bounding box center [453, 278] width 238 height 32
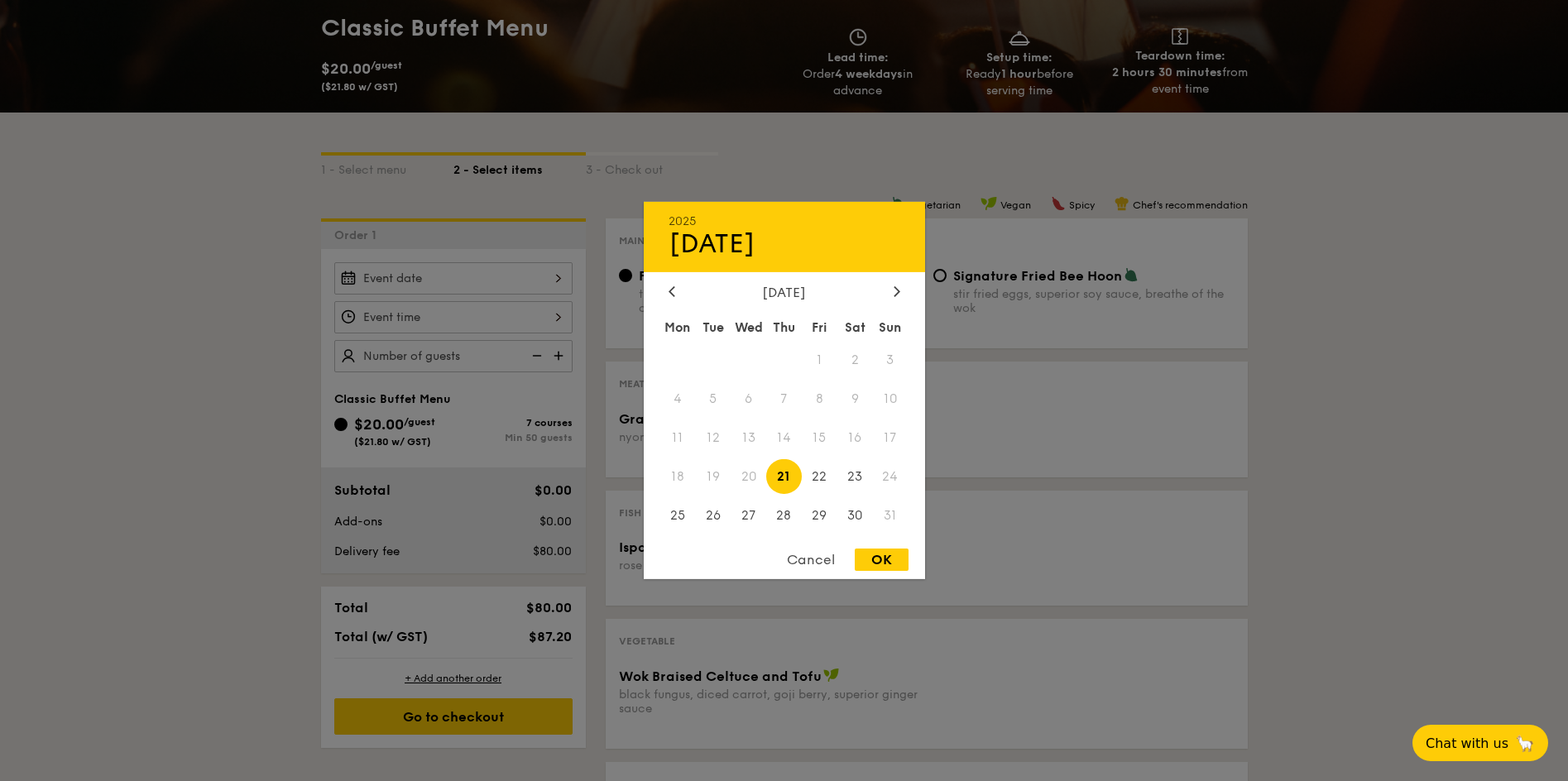
click at [855, 166] on div at bounding box center [784, 390] width 1568 height 781
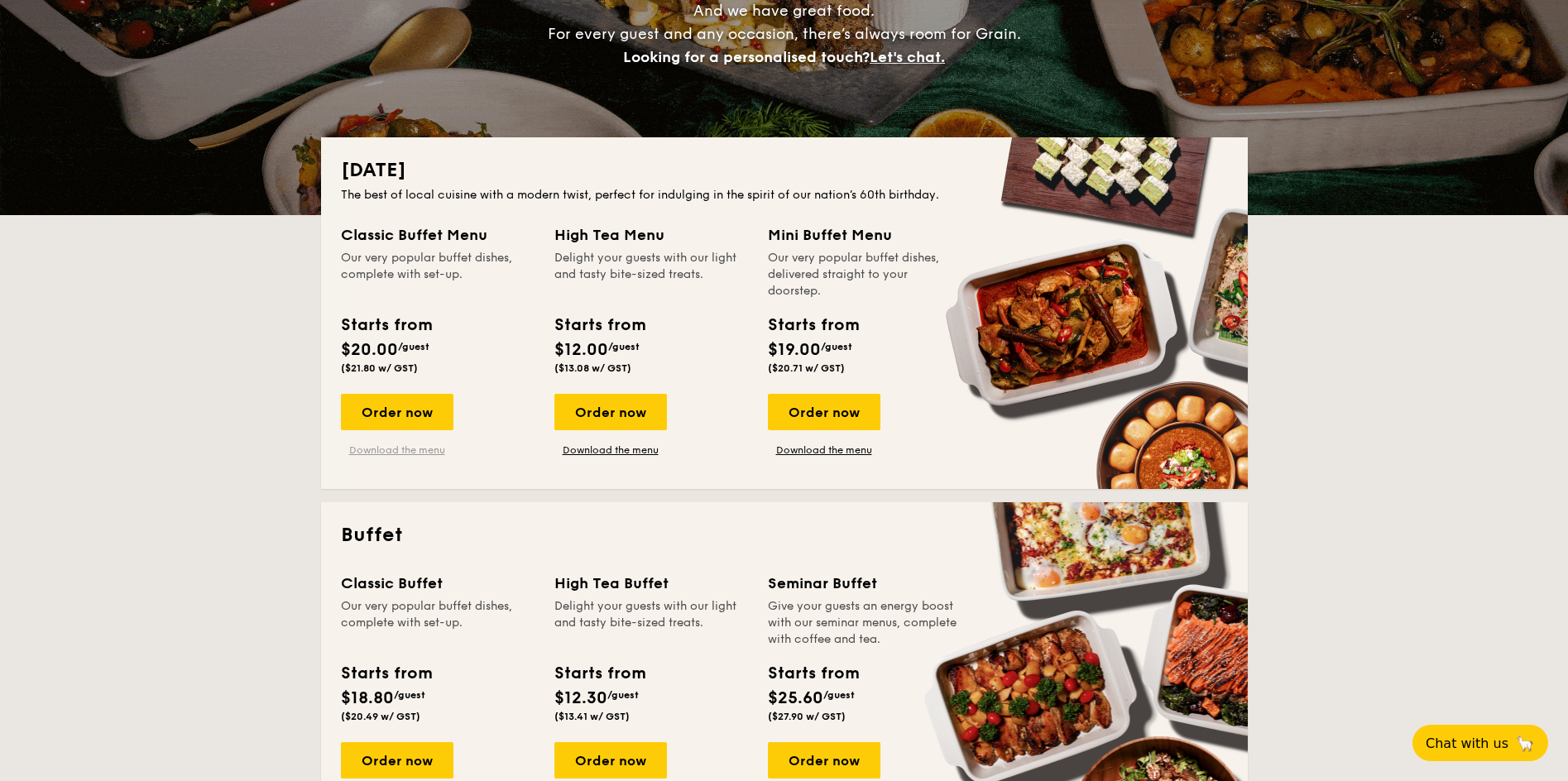
click at [384, 451] on link "Download the menu" at bounding box center [396, 450] width 113 height 13
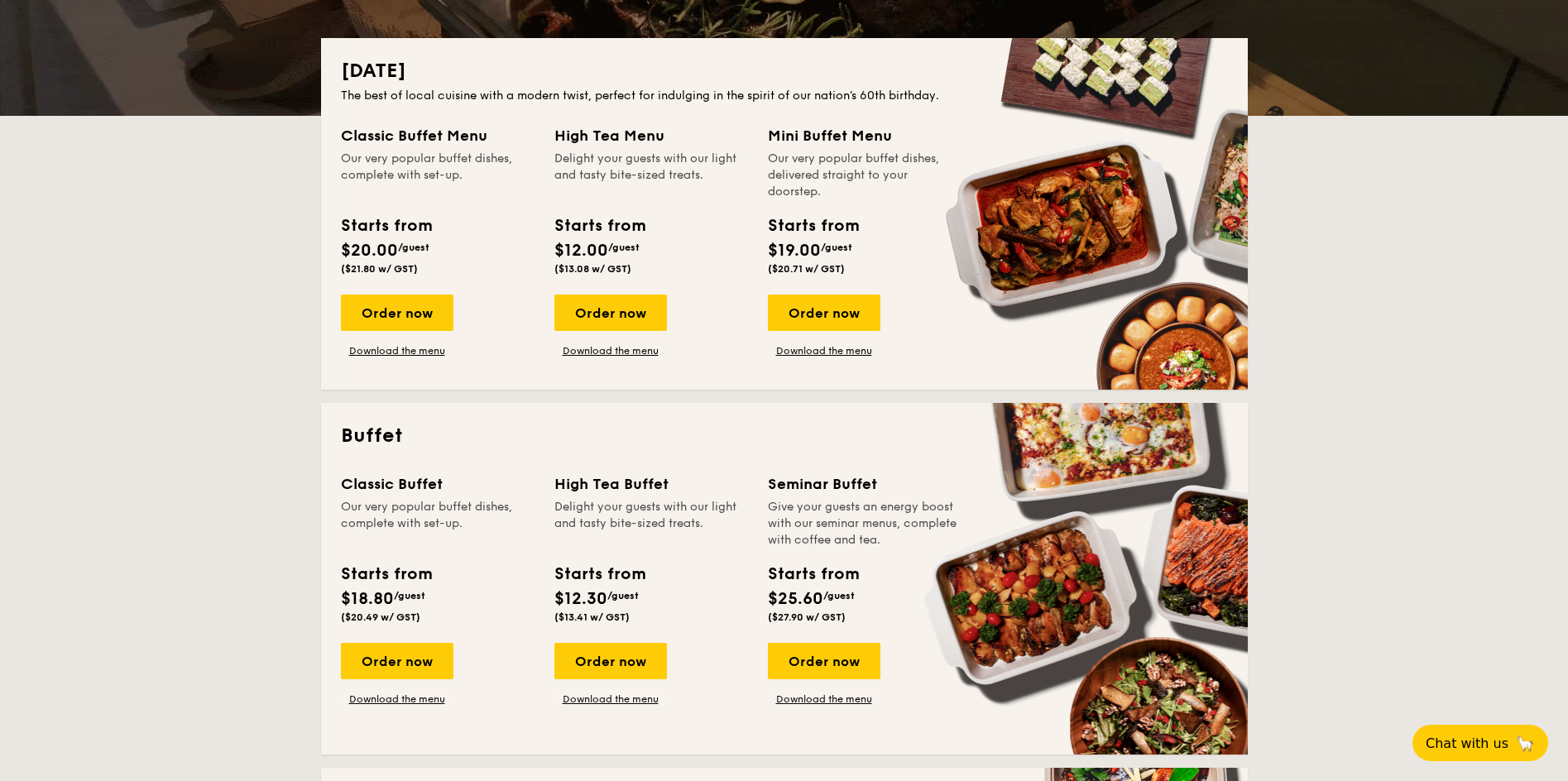
scroll to position [496, 0]
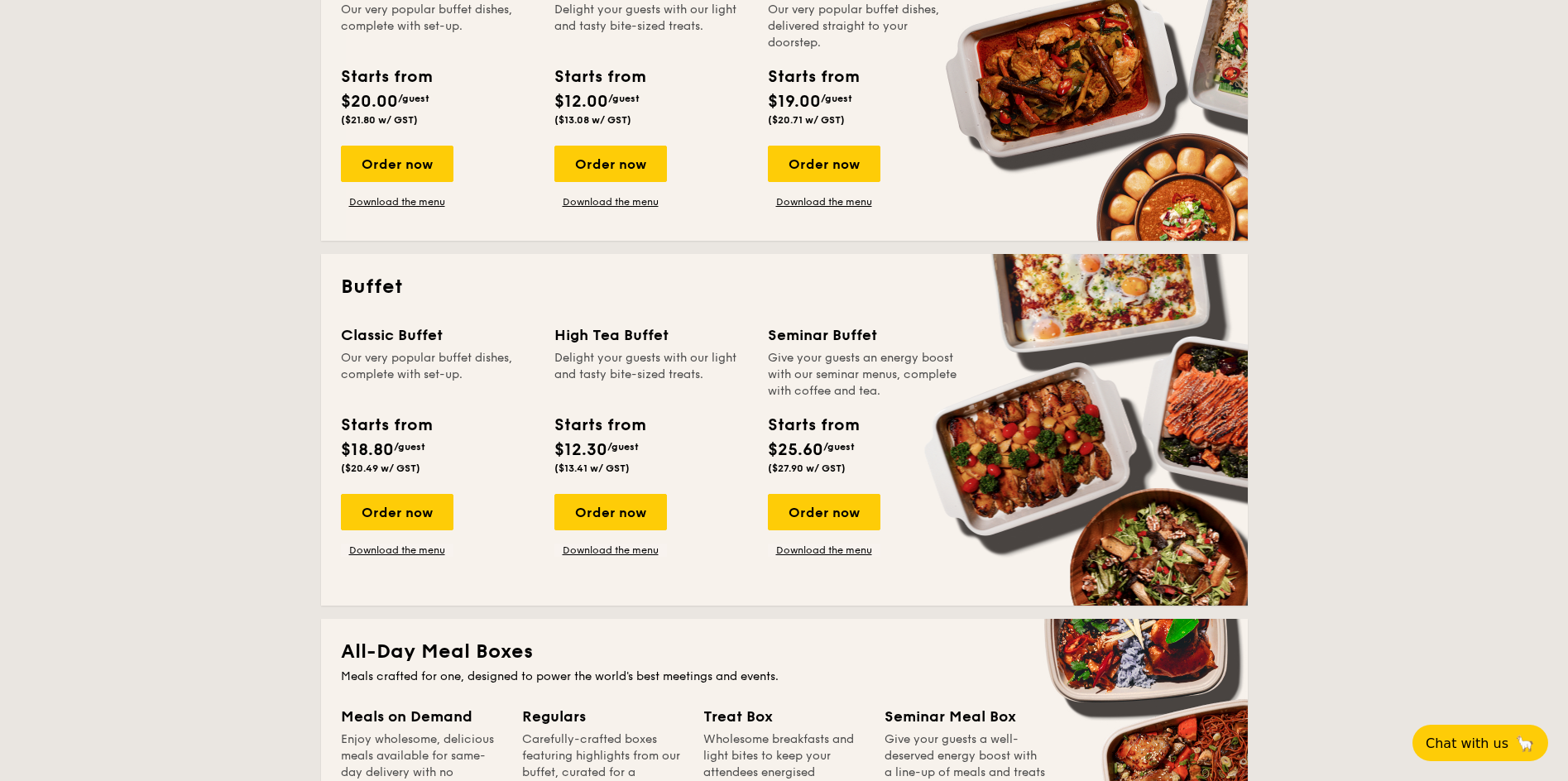
drag, startPoint x: 530, startPoint y: 313, endPoint x: 506, endPoint y: 355, distance: 48.4
click at [516, 306] on div "Buffet Classic Buffet Our very popular buffet dishes, complete with set-up. Sta…" at bounding box center [784, 430] width 927 height 352
click at [398, 547] on link "Download the menu" at bounding box center [396, 550] width 113 height 13
